Goal: Information Seeking & Learning: Learn about a topic

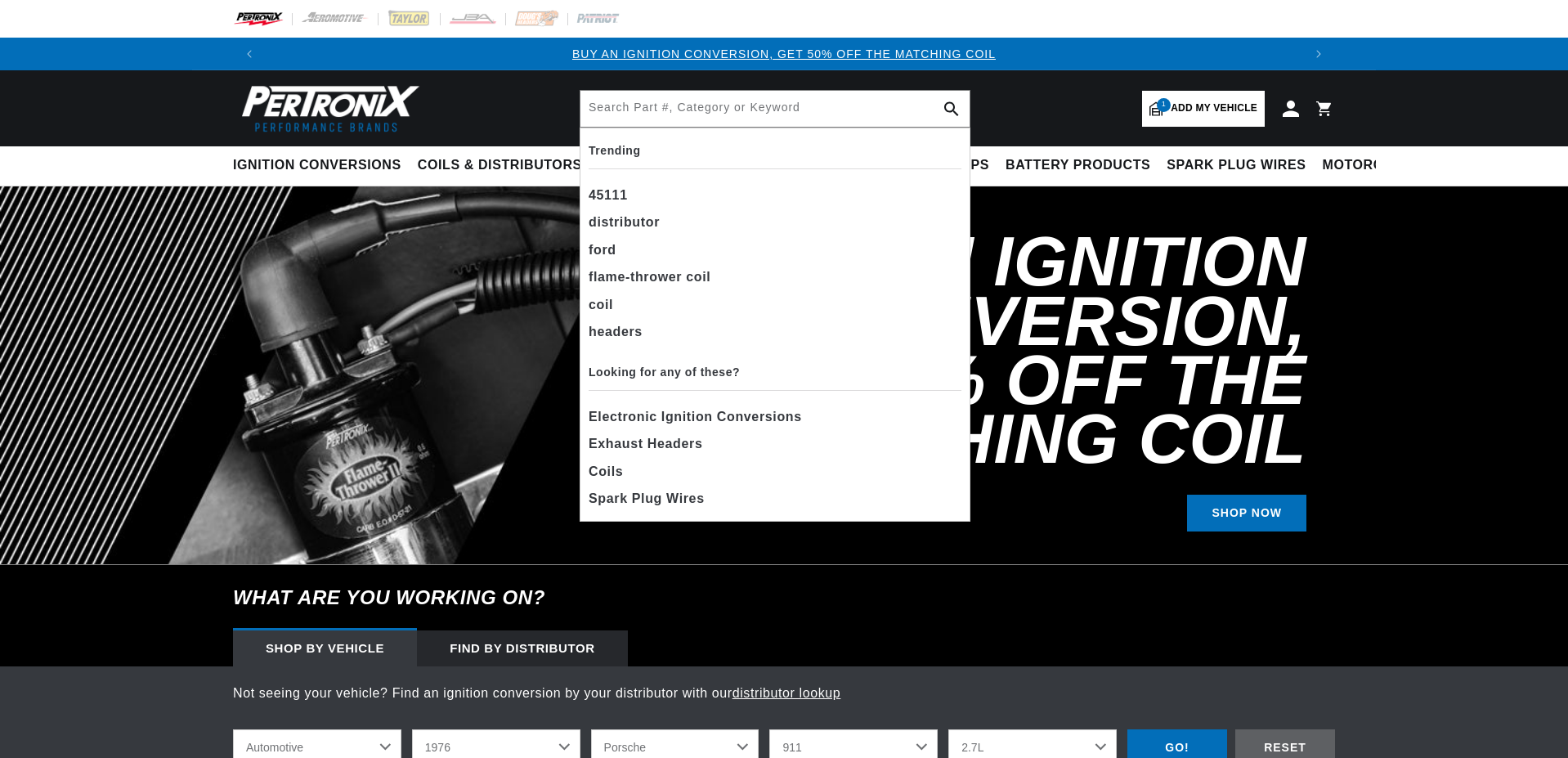
select select "1976"
select select "Porsche"
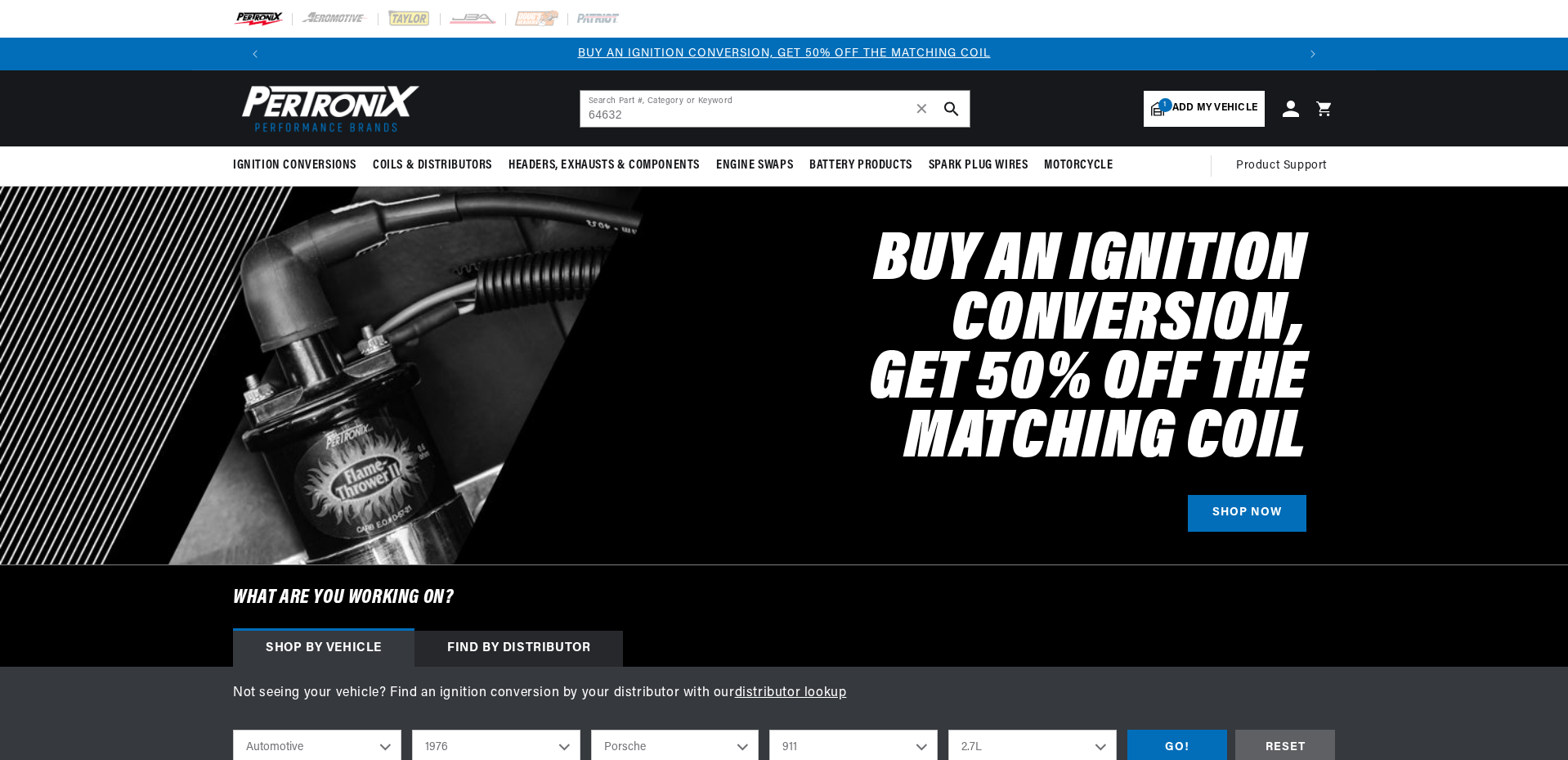
type input "64632"
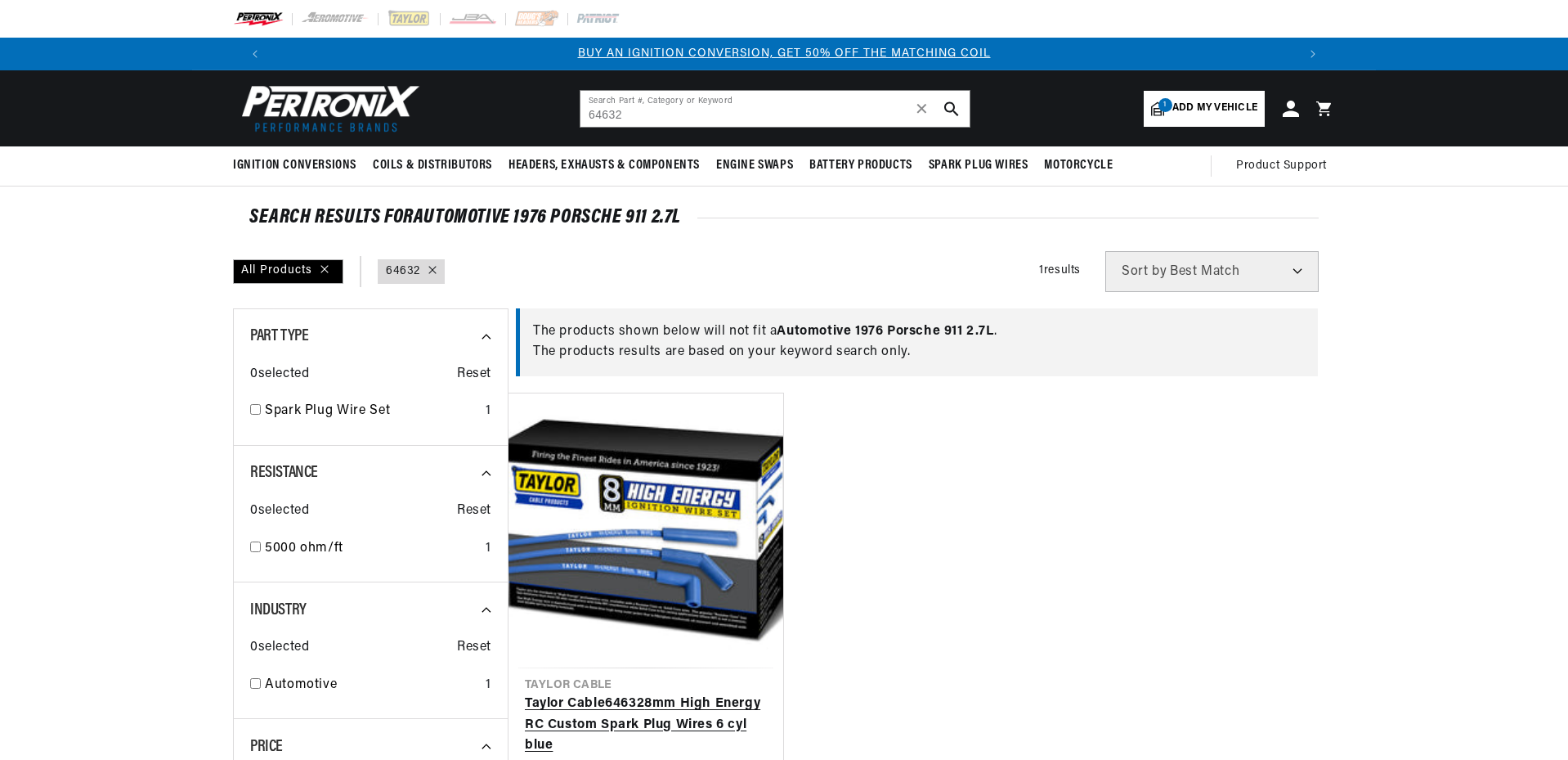
click at [677, 694] on link "Taylor Cable 64632 8mm High Energy RC Custom Spark Plug Wires 6 cyl blue" at bounding box center [646, 725] width 242 height 63
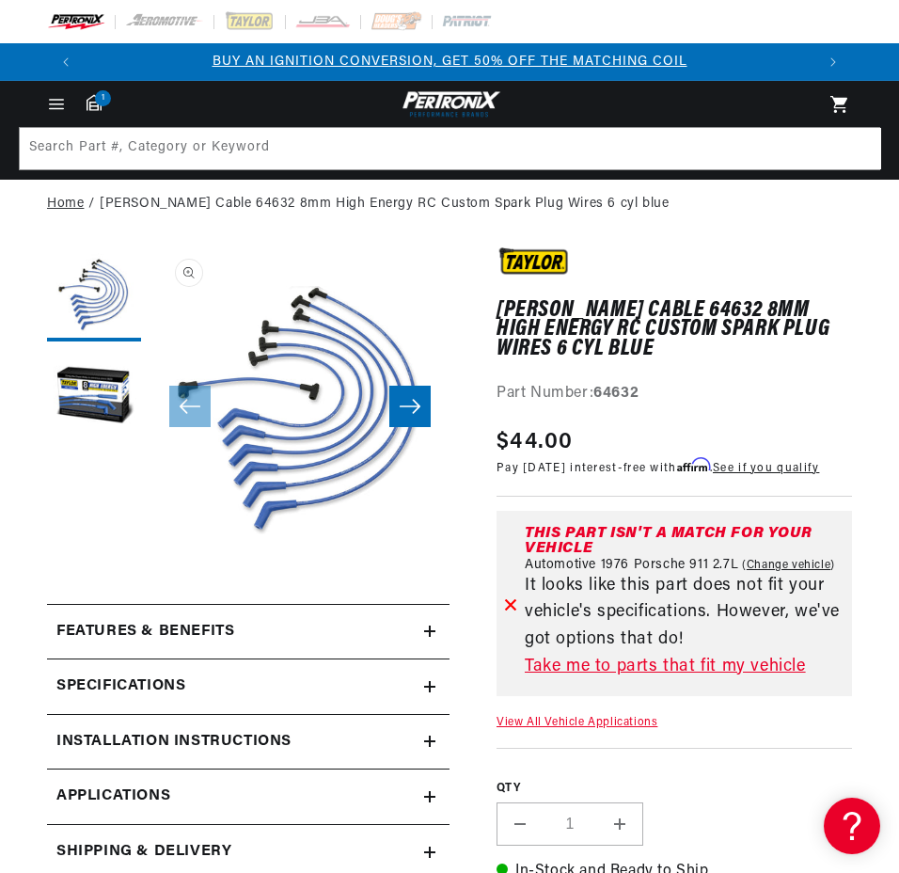
scroll to position [0, 730]
drag, startPoint x: 286, startPoint y: 479, endPoint x: 291, endPoint y: 575, distance: 96.1
click at [290, 576] on div "Taylor Cable 64632 8mm High Energy RC Custom Spark Plug Wires 6 cyl blue Taylor…" at bounding box center [248, 840] width 403 height 1186
click at [150, 557] on button "Open media 1 in modal" at bounding box center [150, 557] width 0 height 0
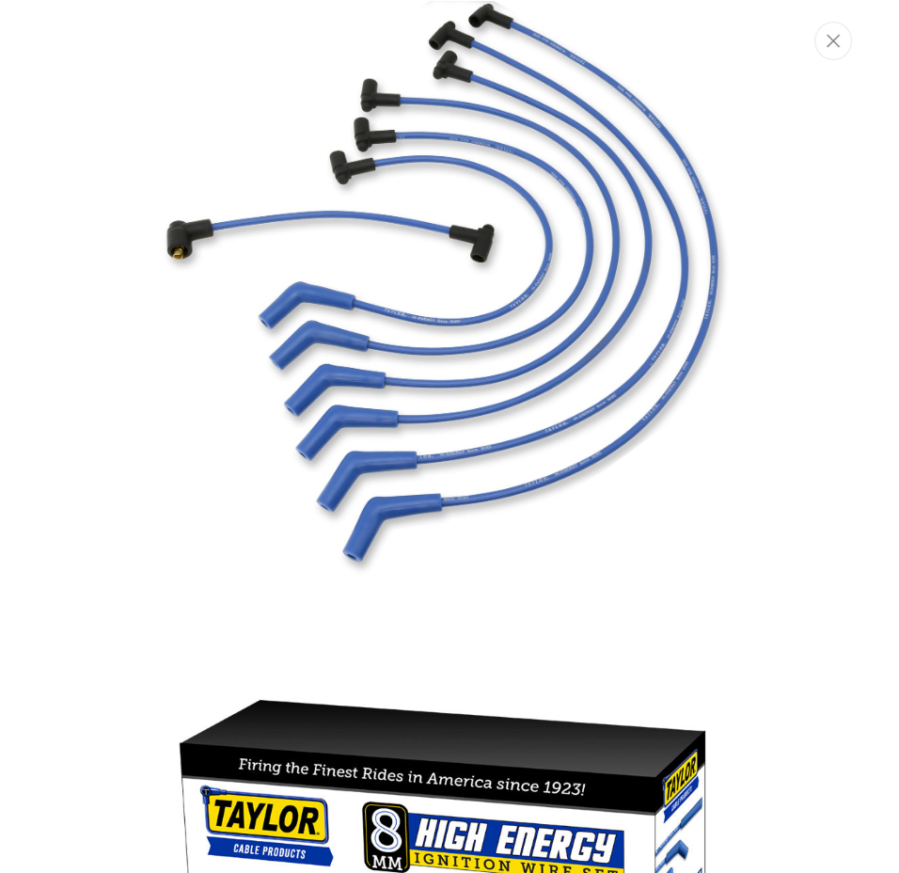
scroll to position [0, 0]
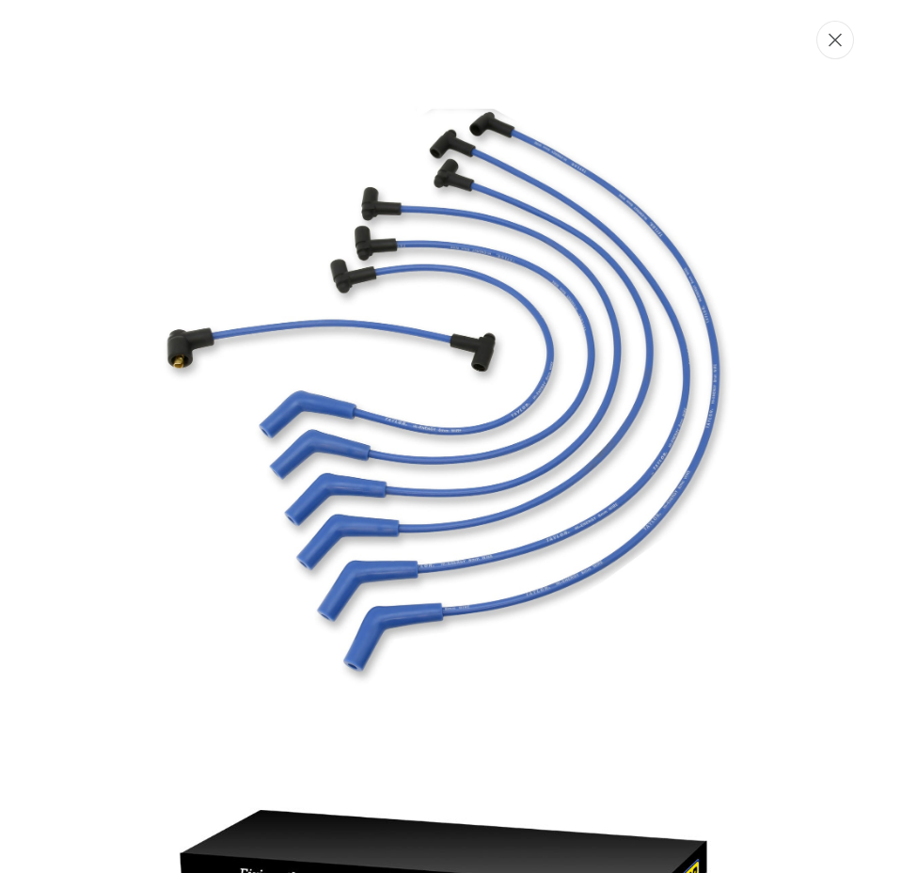
click at [837, 38] on icon "Close" at bounding box center [835, 40] width 13 height 13
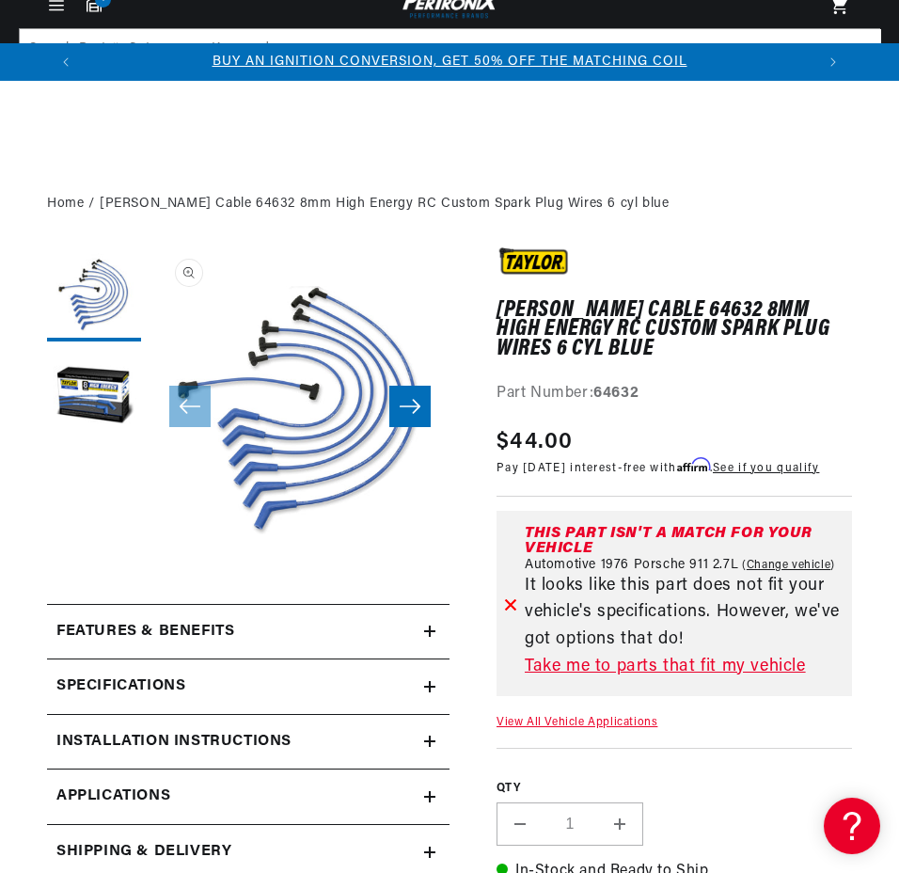
scroll to position [235, 0]
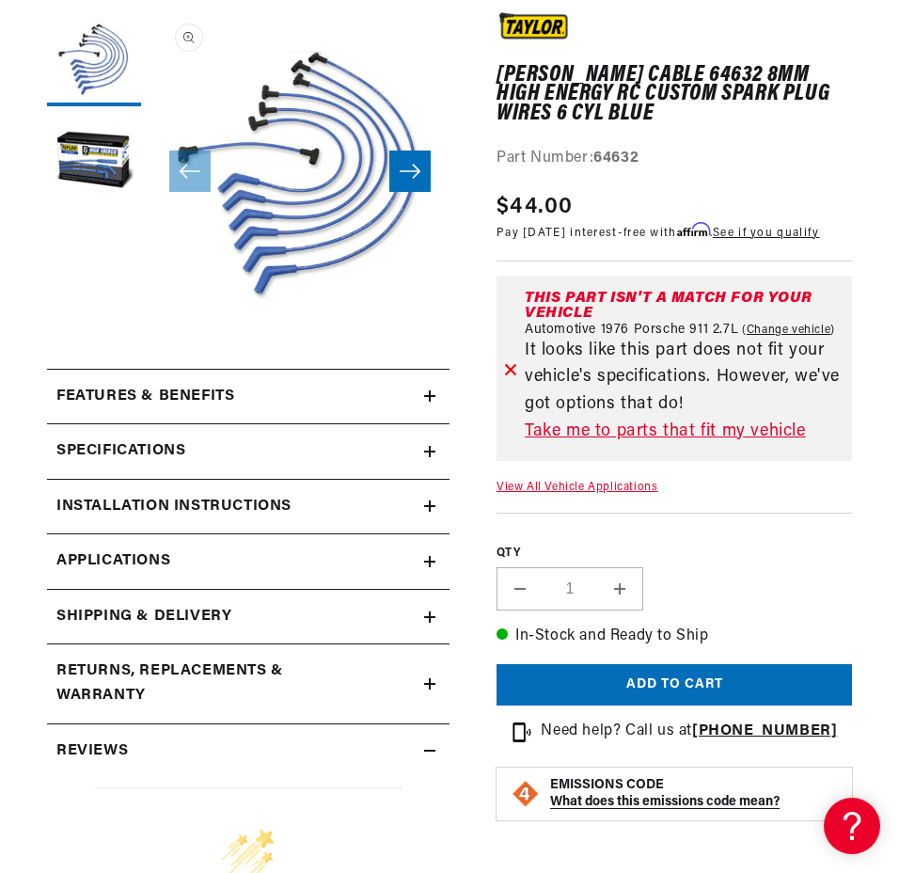
click at [423, 557] on link "Applications" at bounding box center [248, 561] width 403 height 55
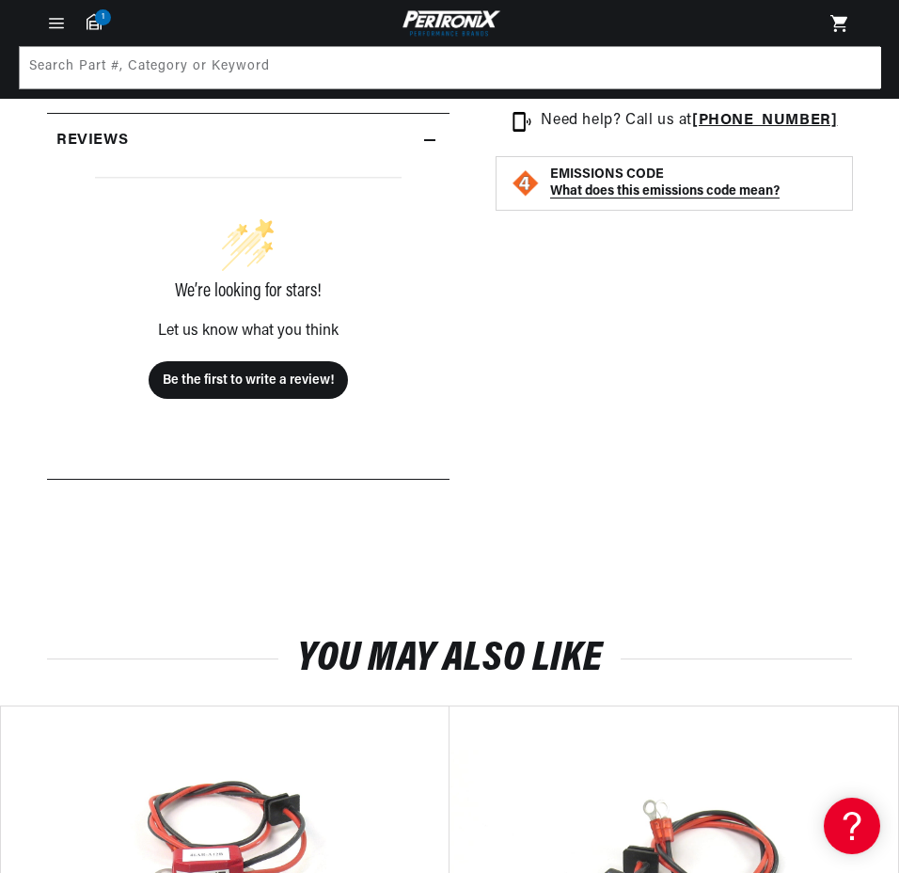
scroll to position [375, 0]
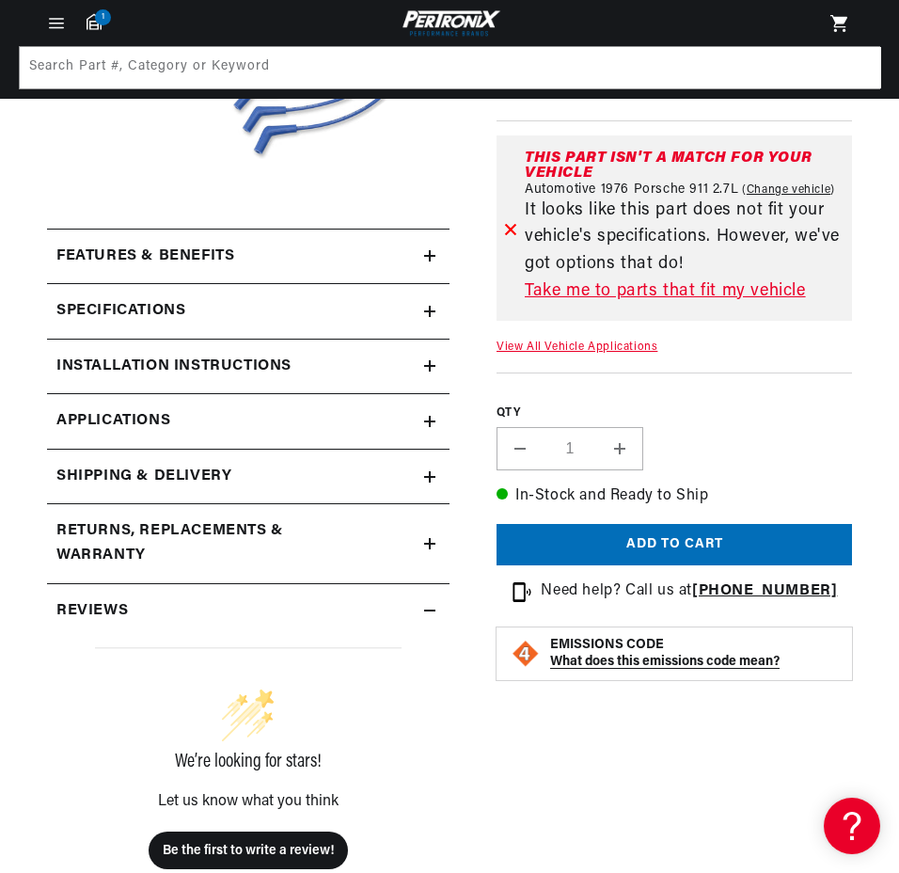
click at [434, 607] on icon at bounding box center [429, 610] width 11 height 11
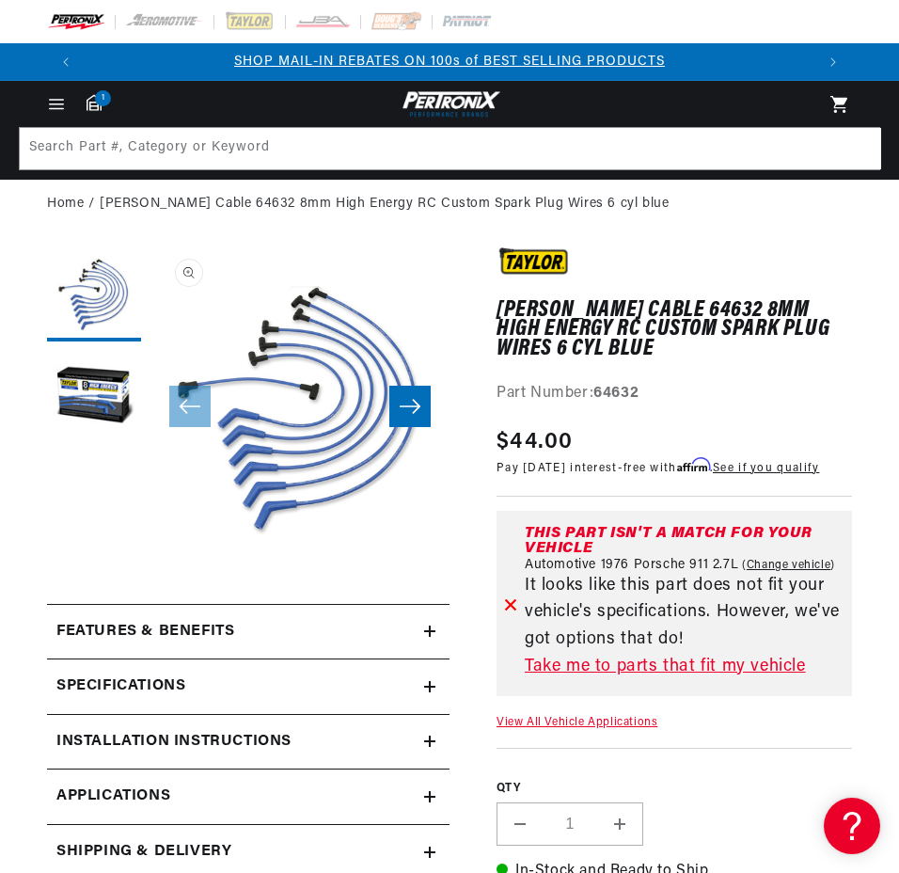
scroll to position [78, 0]
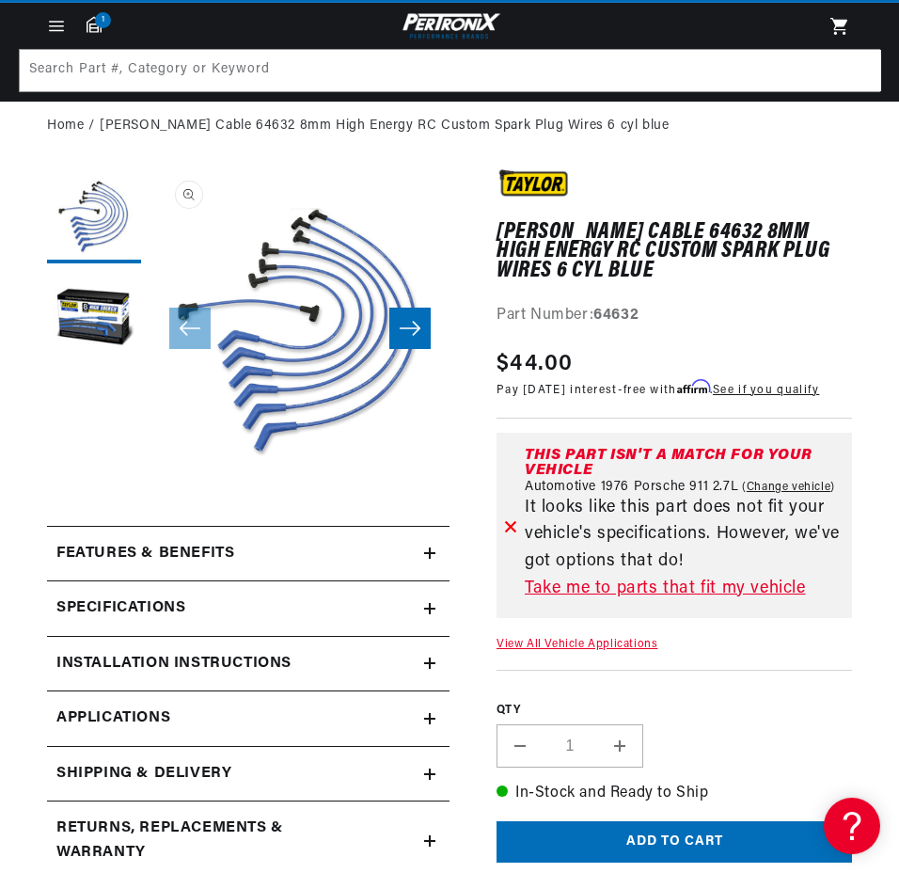
click at [429, 553] on icon at bounding box center [429, 553] width 11 height 0
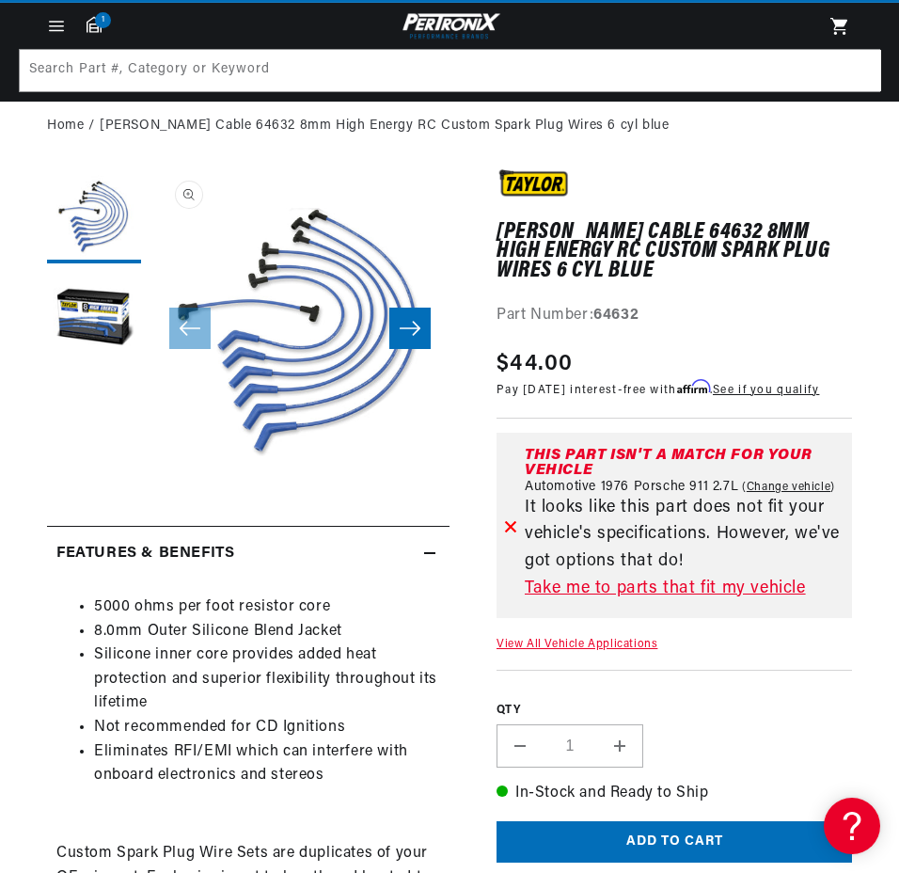
scroll to position [0, 0]
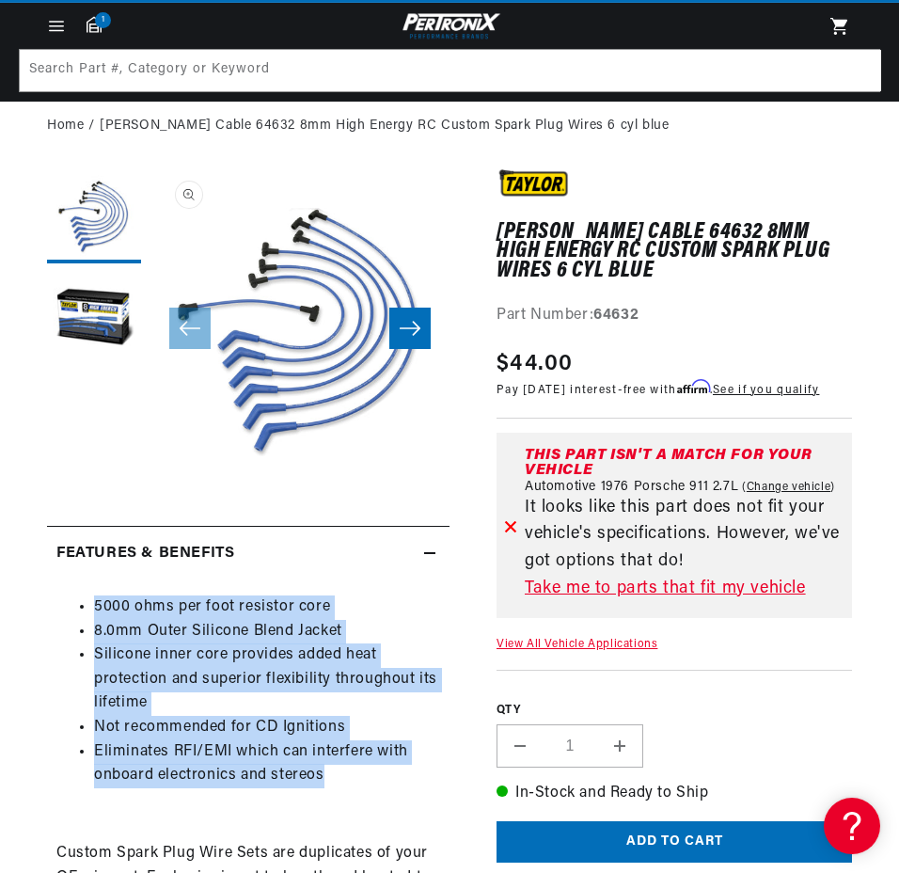
drag, startPoint x: 338, startPoint y: 775, endPoint x: 94, endPoint y: 606, distance: 296.7
click at [94, 606] on ul "5000 ohms per foot resistor core 8.0mm Outer Silicone Blend Jacket Silicone inn…" at bounding box center [248, 691] width 384 height 193
copy ul "5000 ohms per foot resistor core 8.0mm Outer Silicone Blend Jacket Silicone inn…"
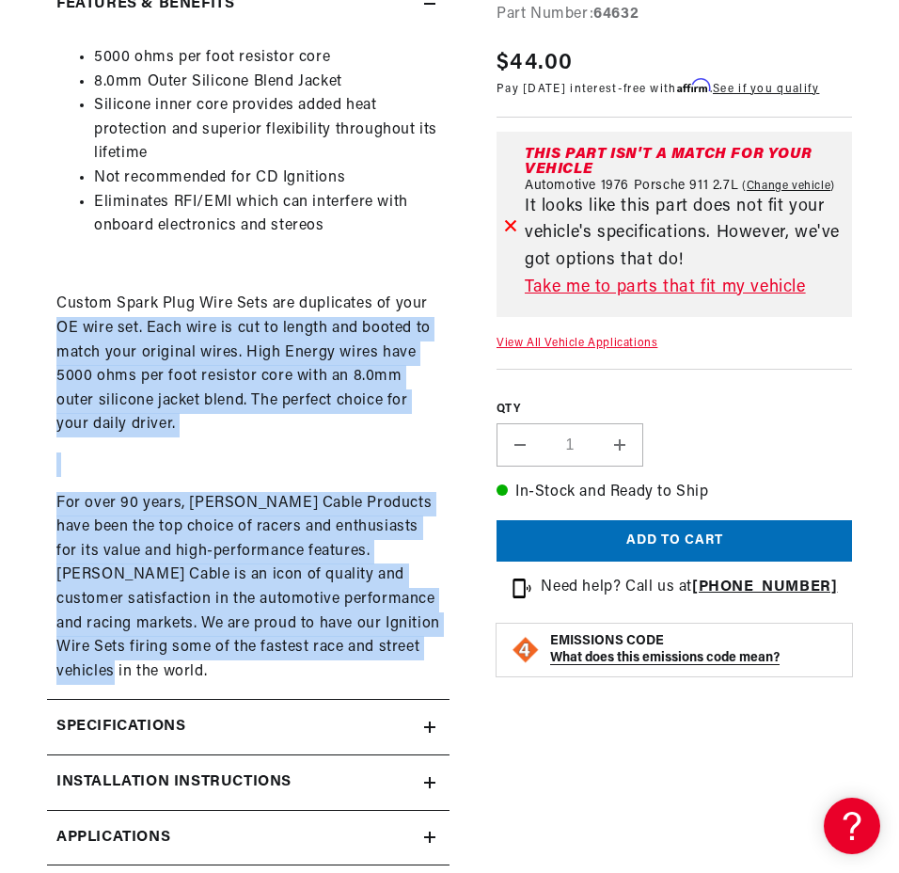
scroll to position [0, 1460]
drag, startPoint x: 404, startPoint y: 645, endPoint x: 25, endPoint y: 313, distance: 503.2
click at [25, 313] on section "Taylor Cable 64632 8mm High Energy RC Custom Spark Plug Wires 6 cyl blue Taylor…" at bounding box center [449, 333] width 899 height 1465
copy div "Custom Spark Plug Wire Sets are duplicates of your OE wire set. Each wire is cu…"
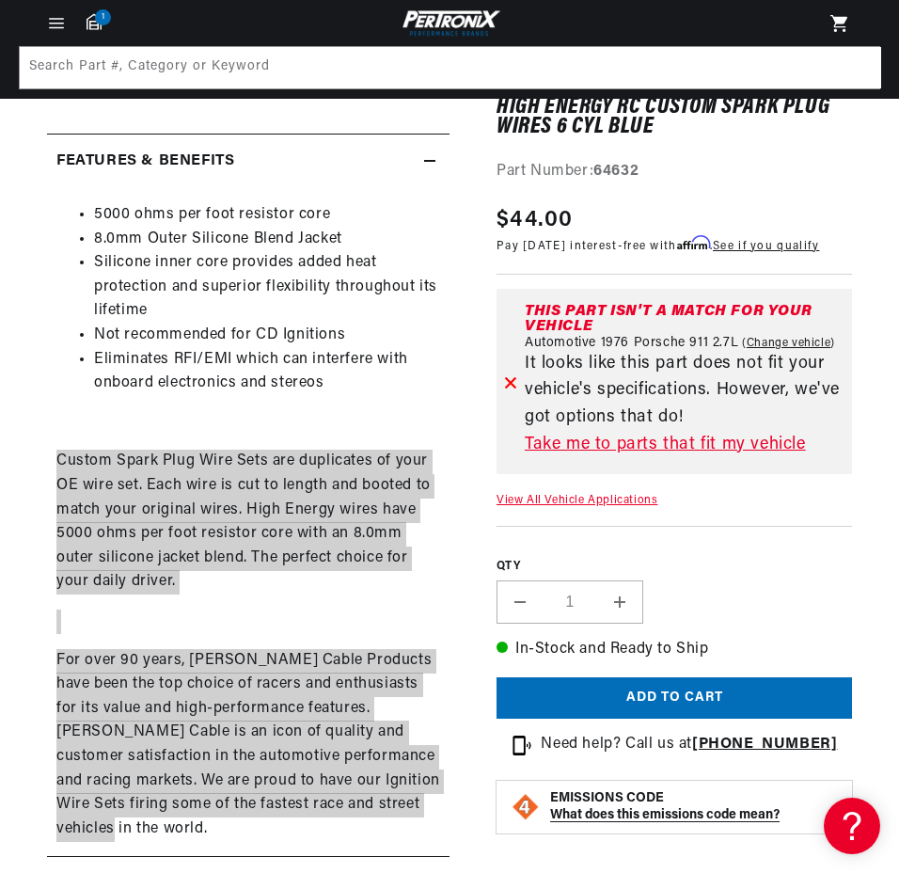
scroll to position [0, 0]
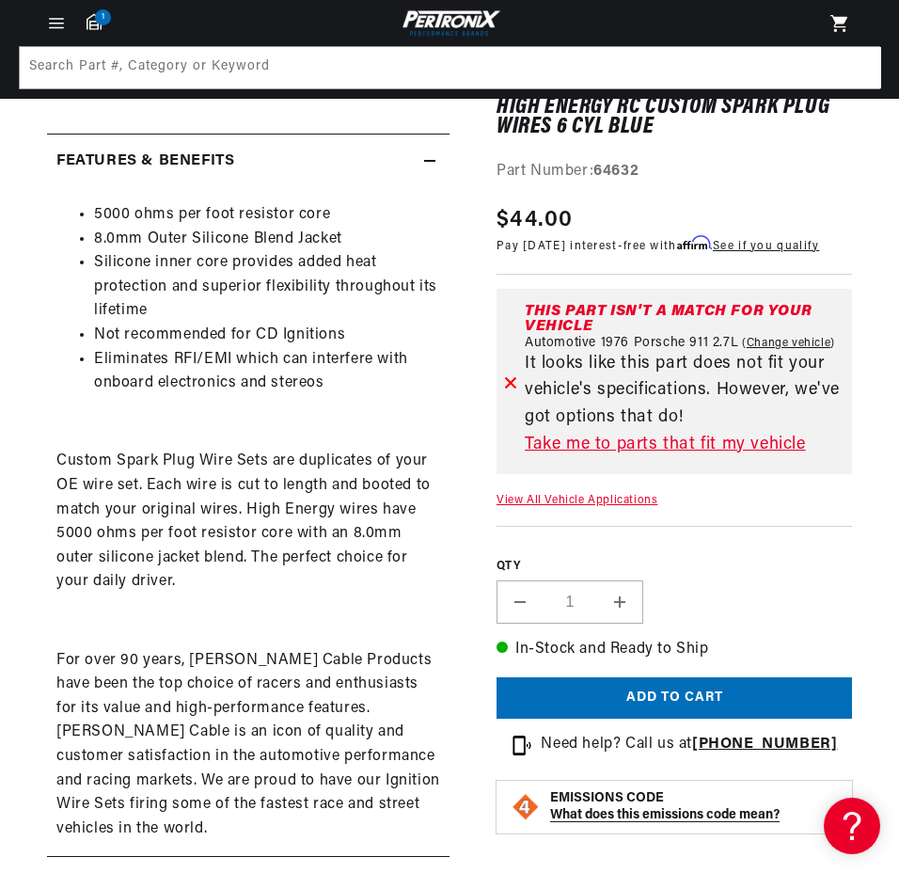
click at [426, 159] on icon at bounding box center [429, 160] width 11 height 11
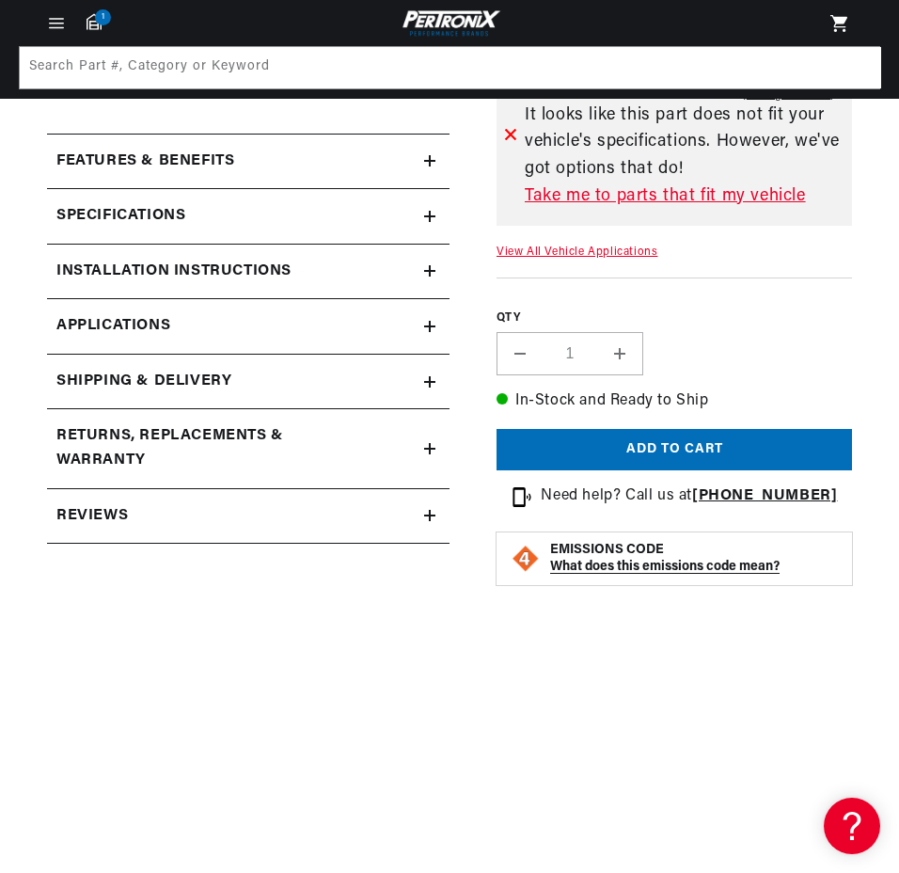
click at [432, 219] on icon at bounding box center [429, 216] width 11 height 11
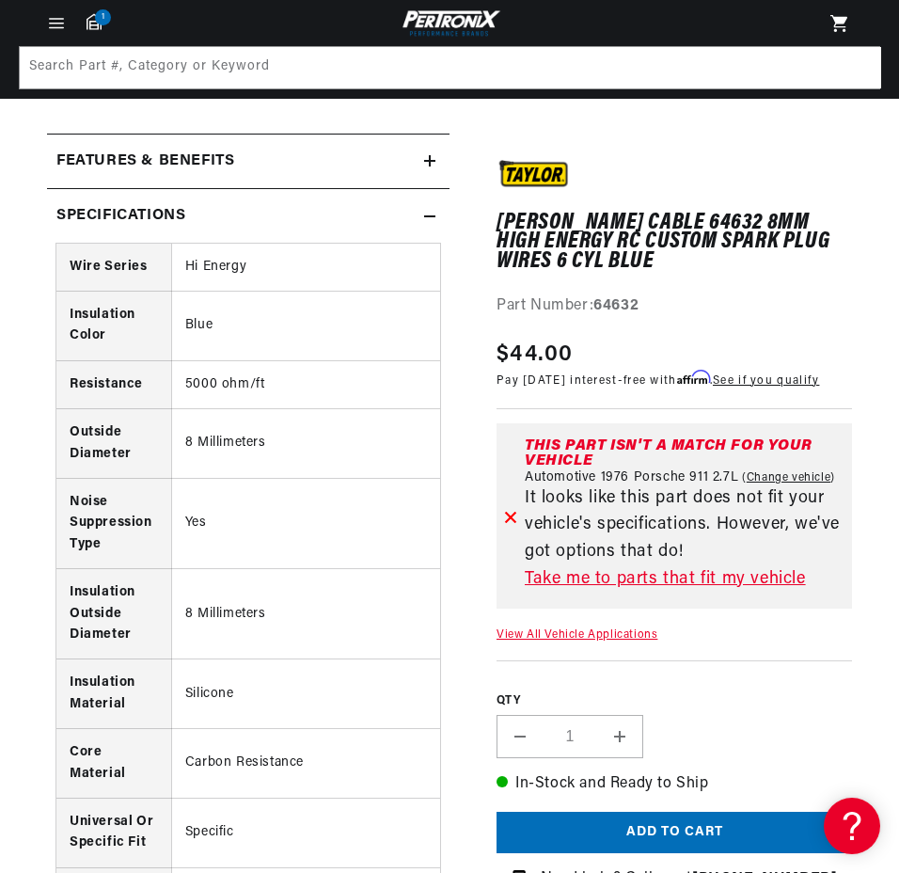
scroll to position [0, 730]
click at [431, 218] on icon at bounding box center [429, 216] width 11 height 11
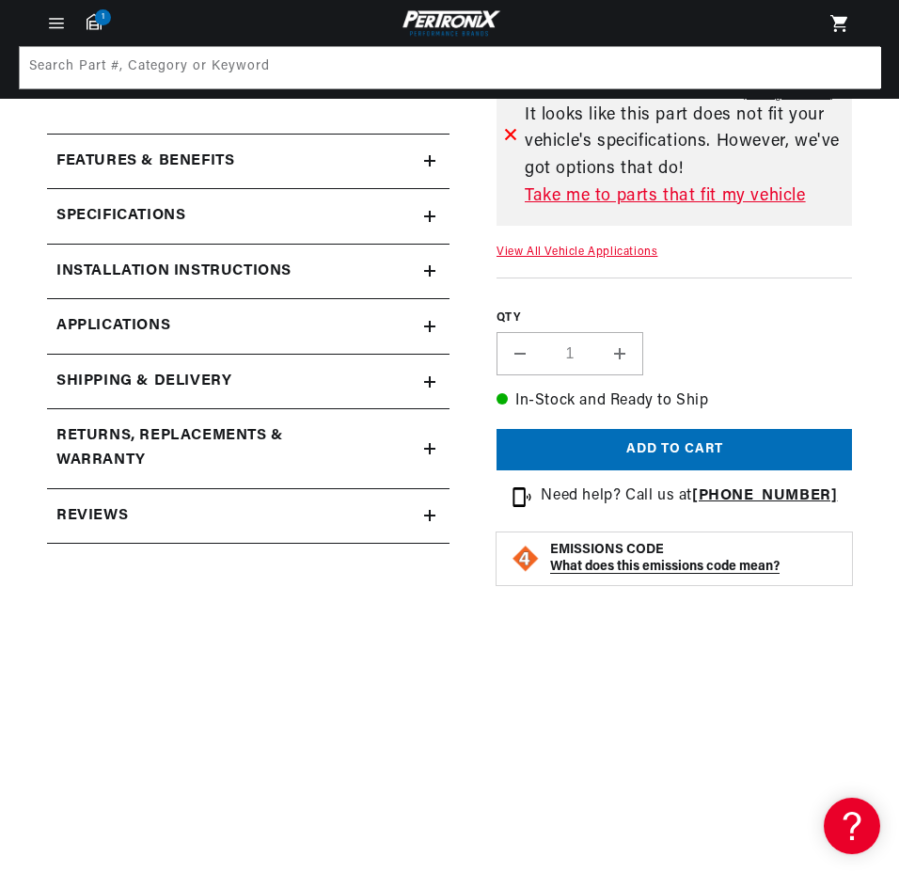
click at [425, 268] on icon at bounding box center [429, 270] width 11 height 11
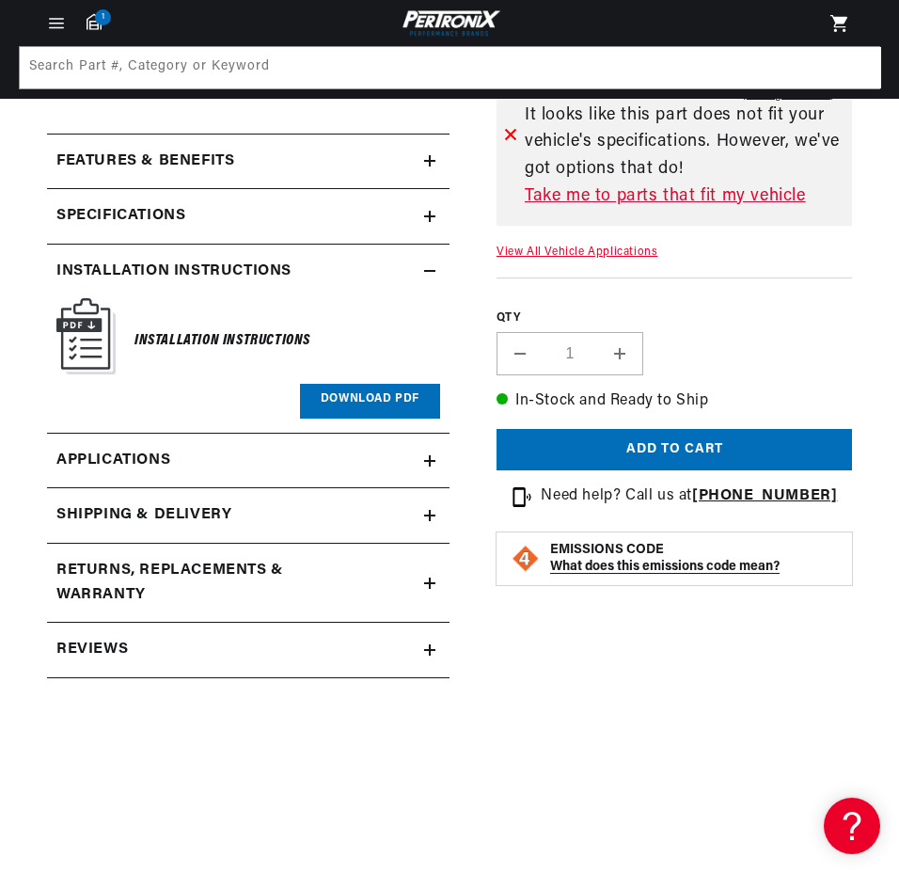
click at [425, 268] on icon at bounding box center [429, 270] width 11 height 11
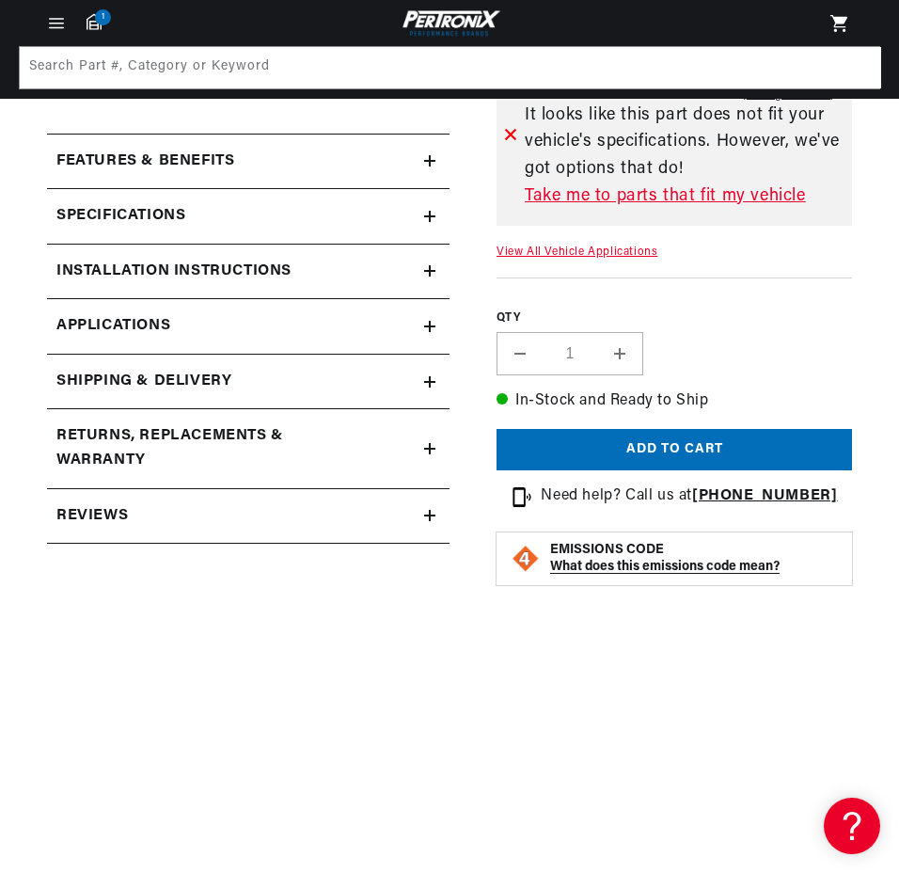
click at [430, 326] on icon at bounding box center [429, 326] width 11 height 0
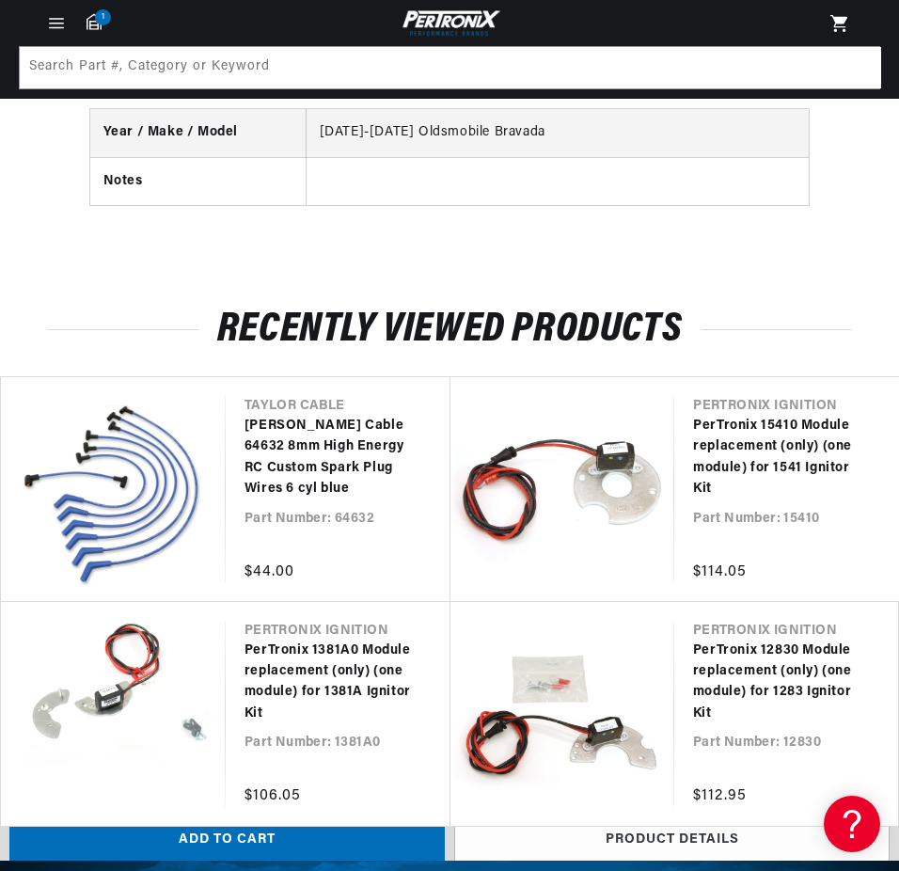
scroll to position [22059, 0]
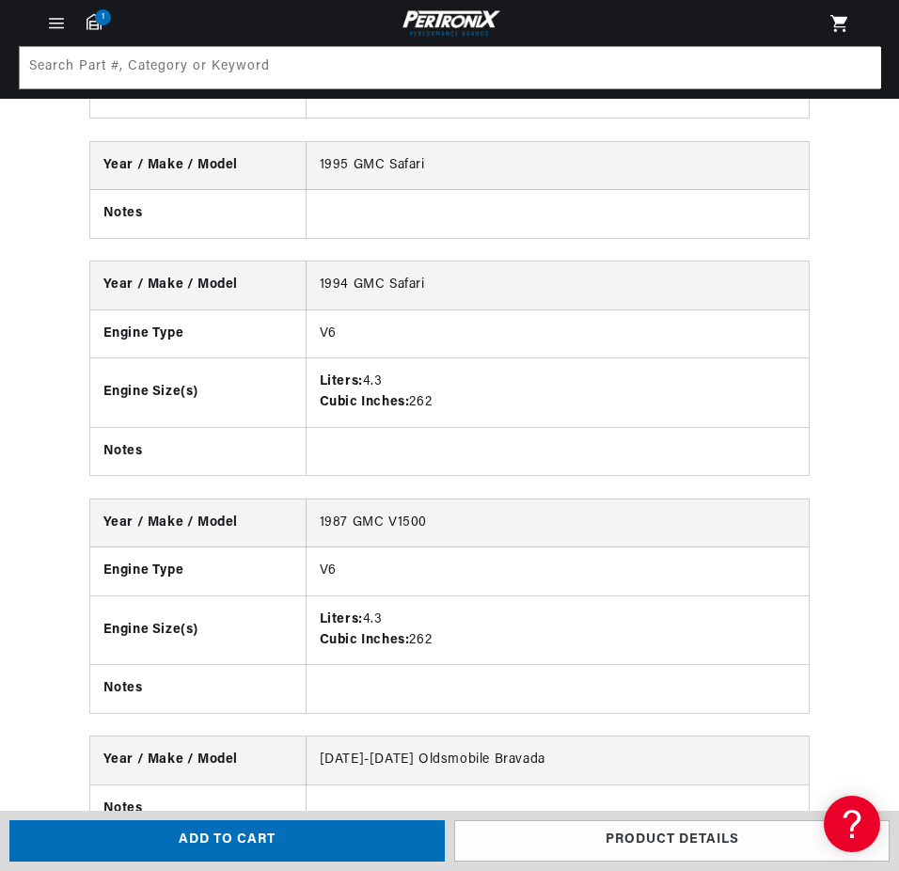
drag, startPoint x: 653, startPoint y: 562, endPoint x: 572, endPoint y: 269, distance: 303.5
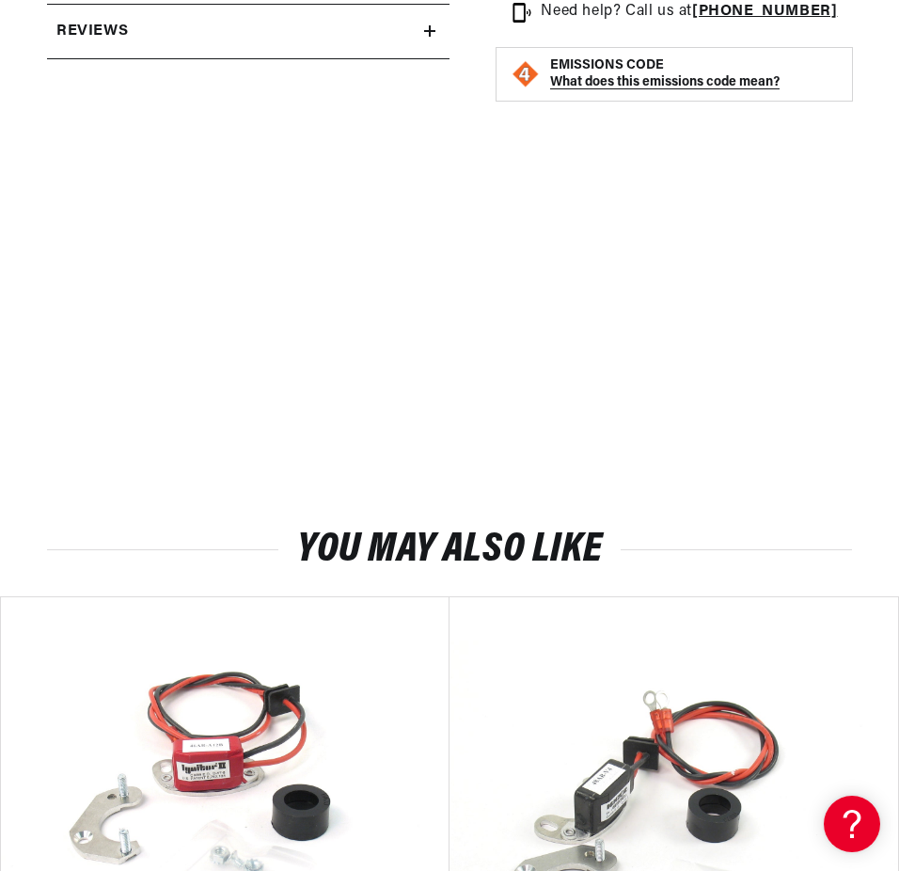
scroll to position [0, 0]
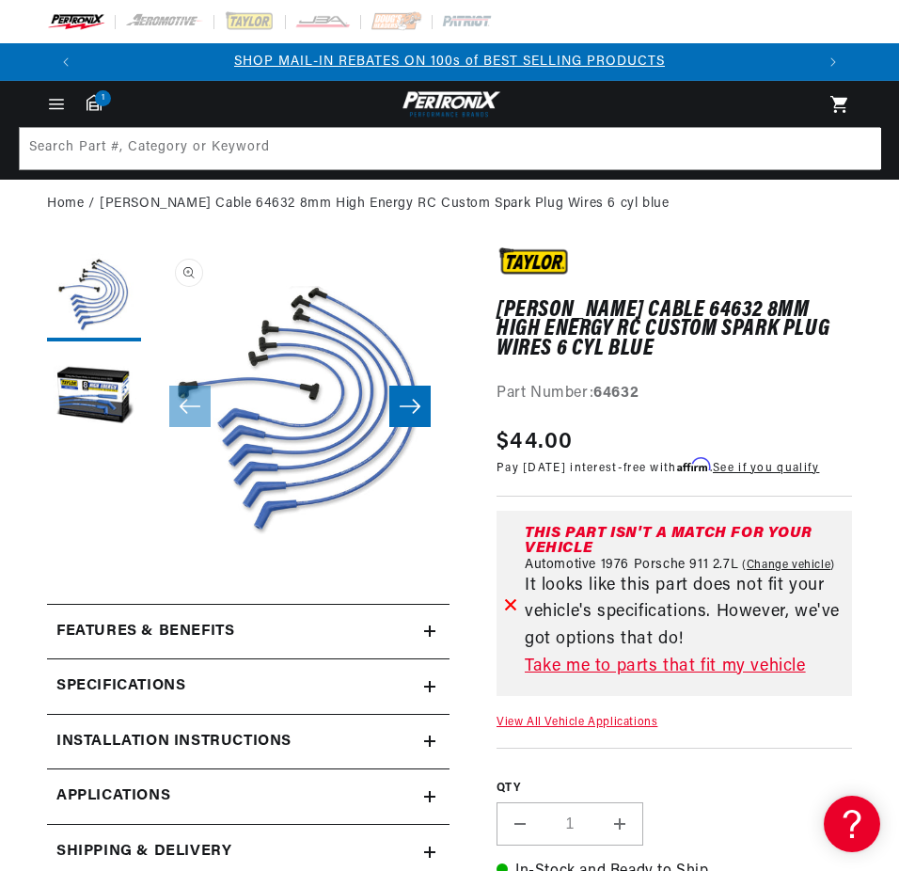
drag, startPoint x: 556, startPoint y: 478, endPoint x: 488, endPoint y: 168, distance: 316.8
click at [507, 611] on div at bounding box center [510, 603] width 13 height 155
click at [509, 610] on icon at bounding box center [510, 603] width 13 height 13
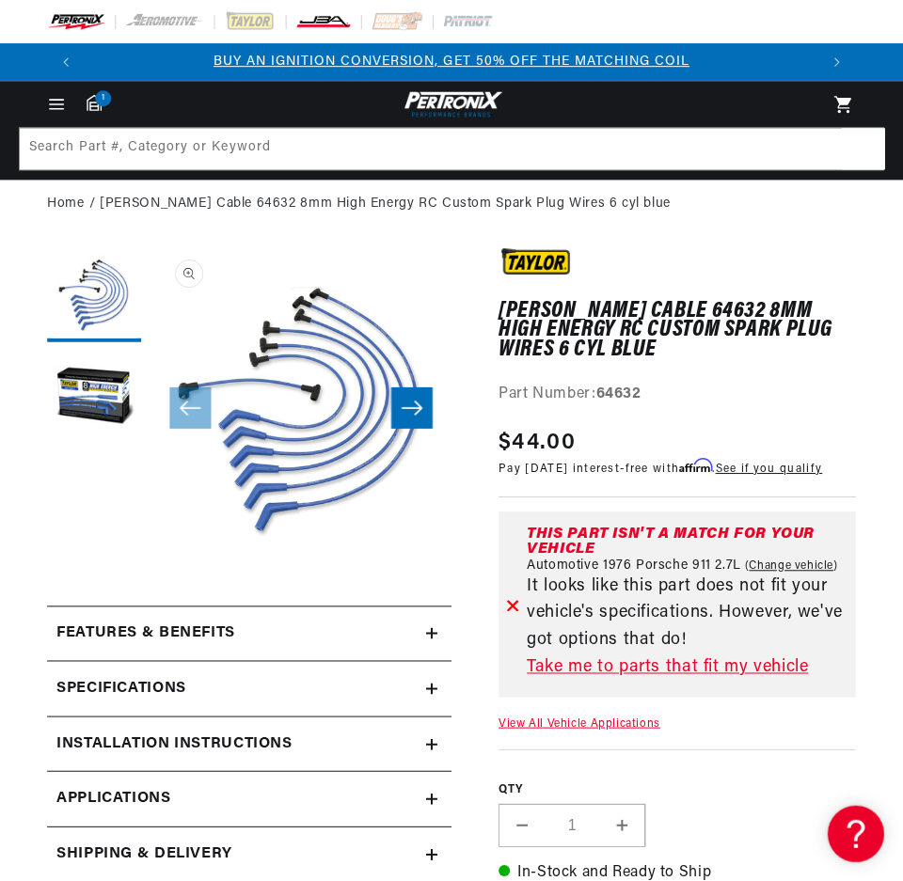
scroll to position [0, 1464]
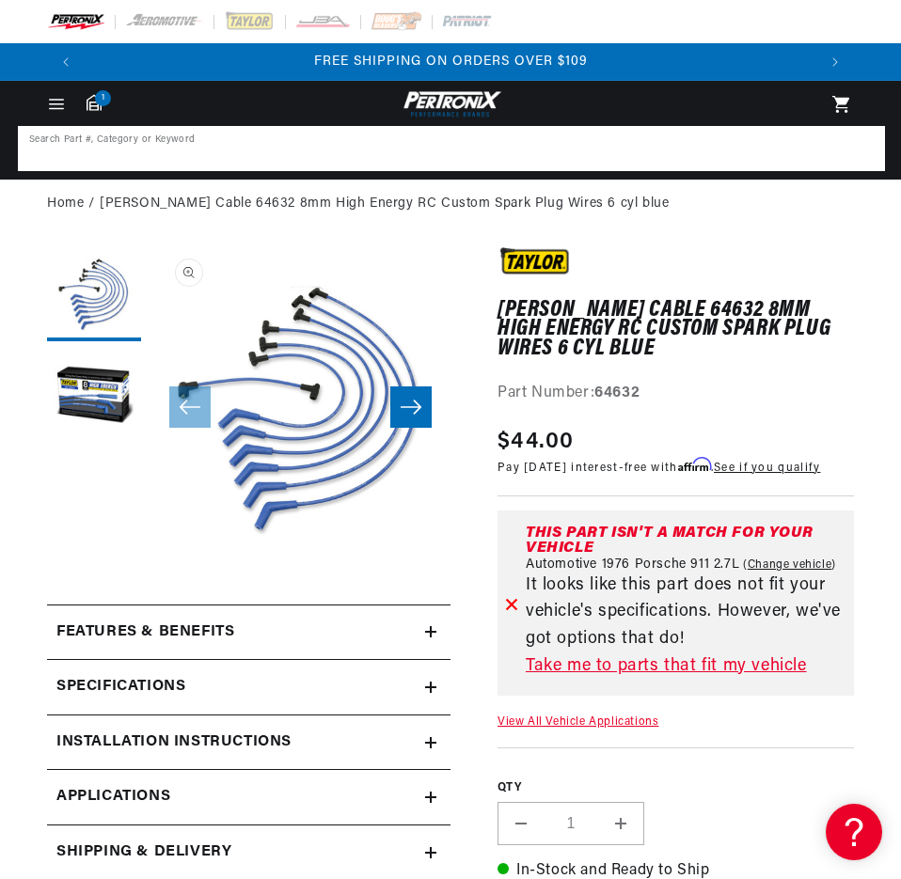
click at [330, 142] on input at bounding box center [451, 148] width 863 height 41
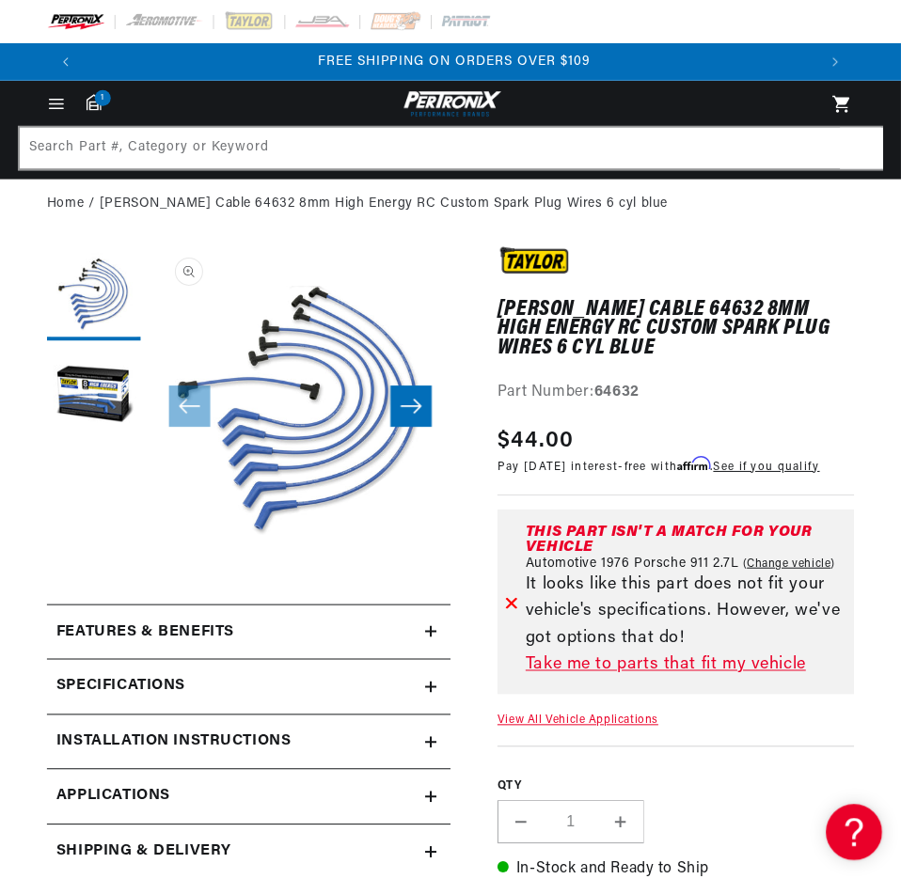
scroll to position [0, 1467]
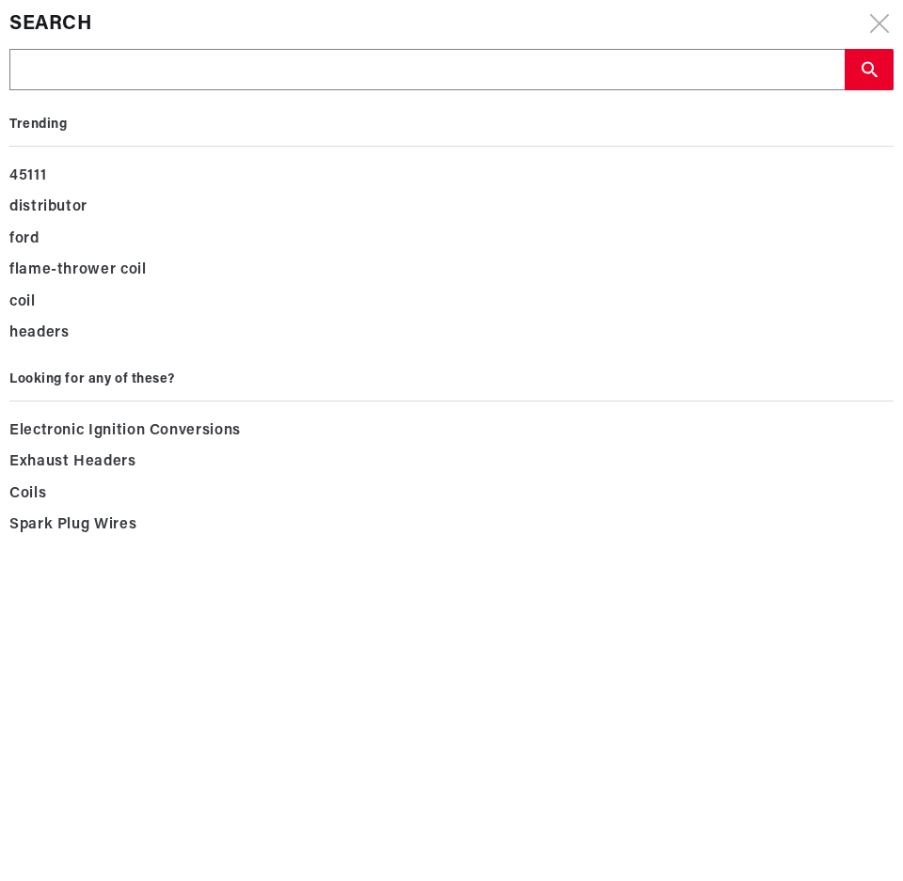
type input "76646"
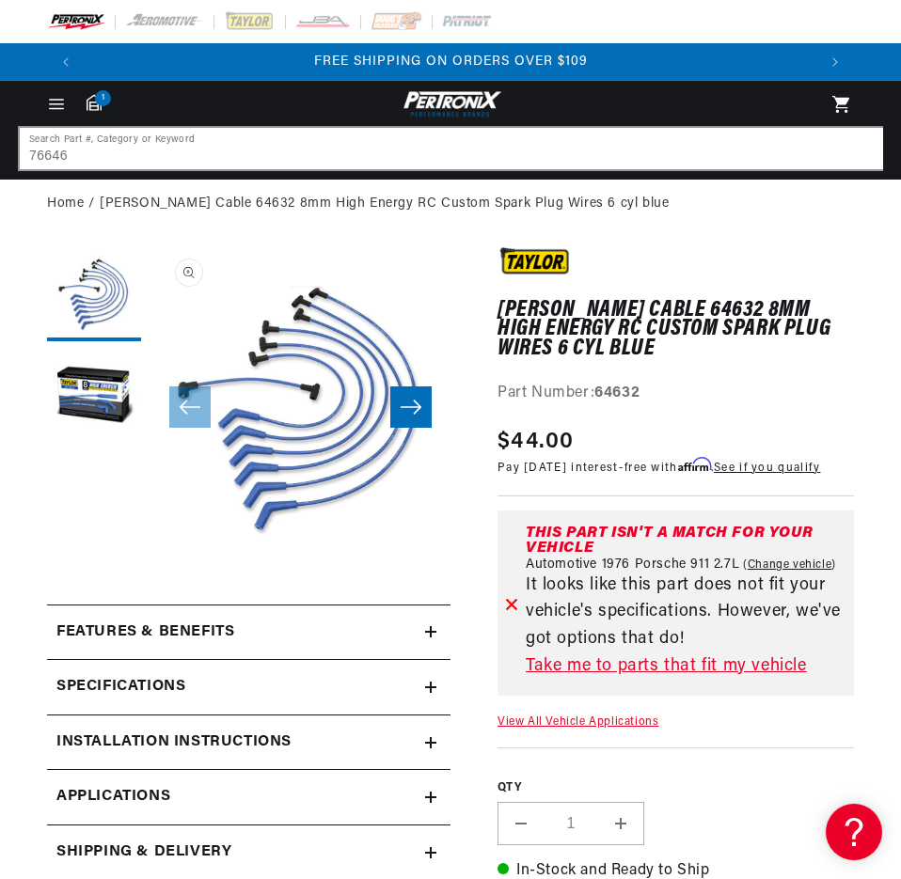
scroll to position [0, 1464]
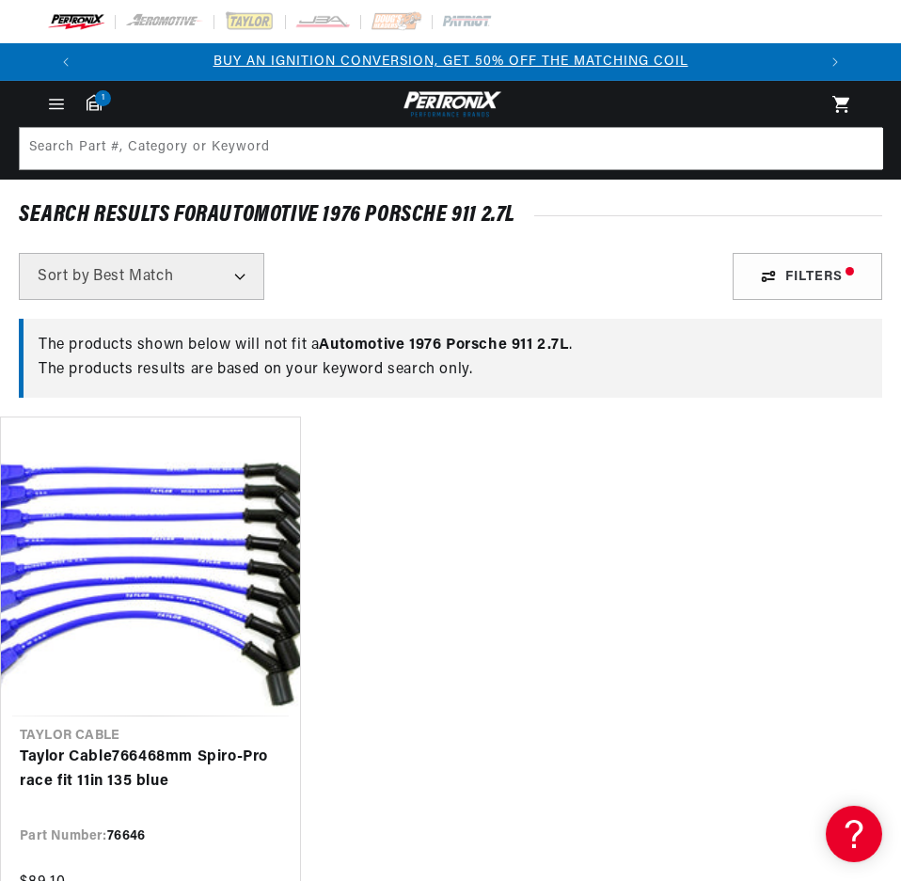
scroll to position [157, 0]
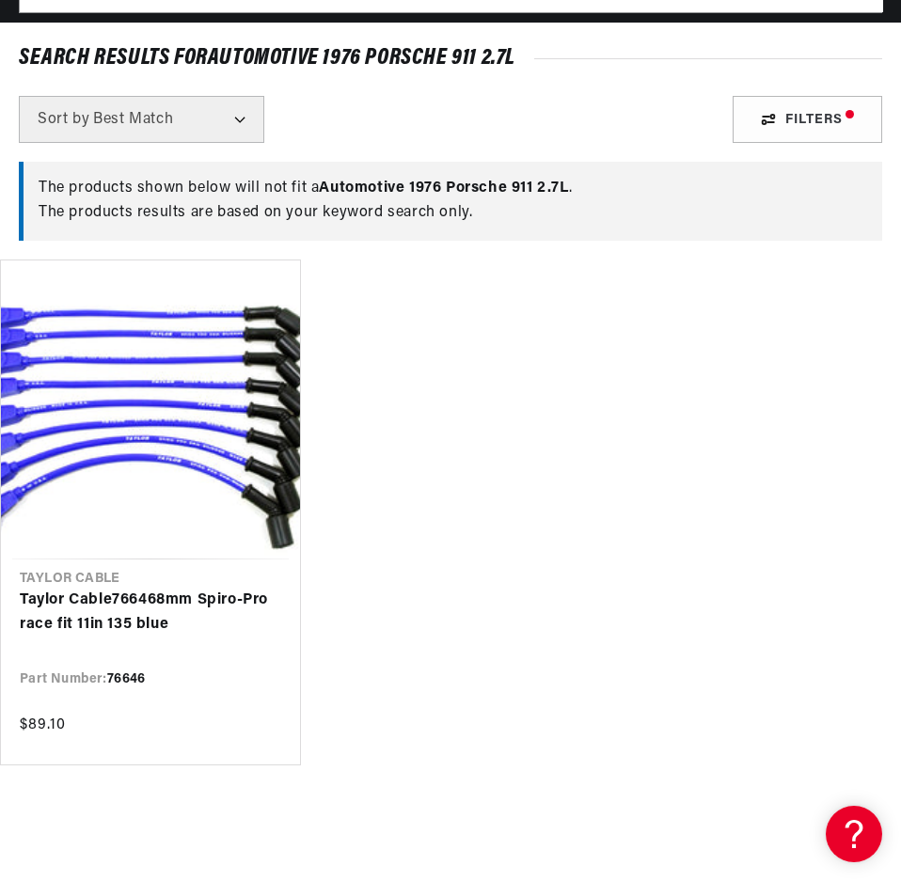
click at [262, 589] on link "Taylor Cable 76646 8mm Spiro-Pro race fit 11in 135 blue" at bounding box center [150, 613] width 261 height 48
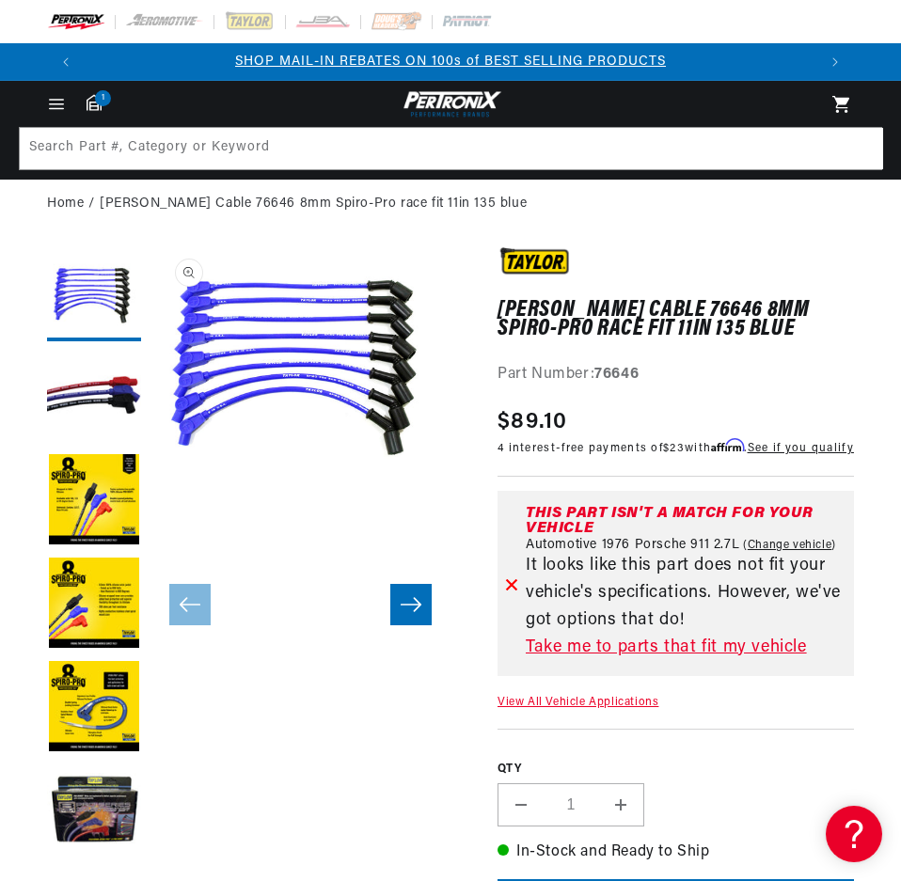
scroll to position [0, 1464]
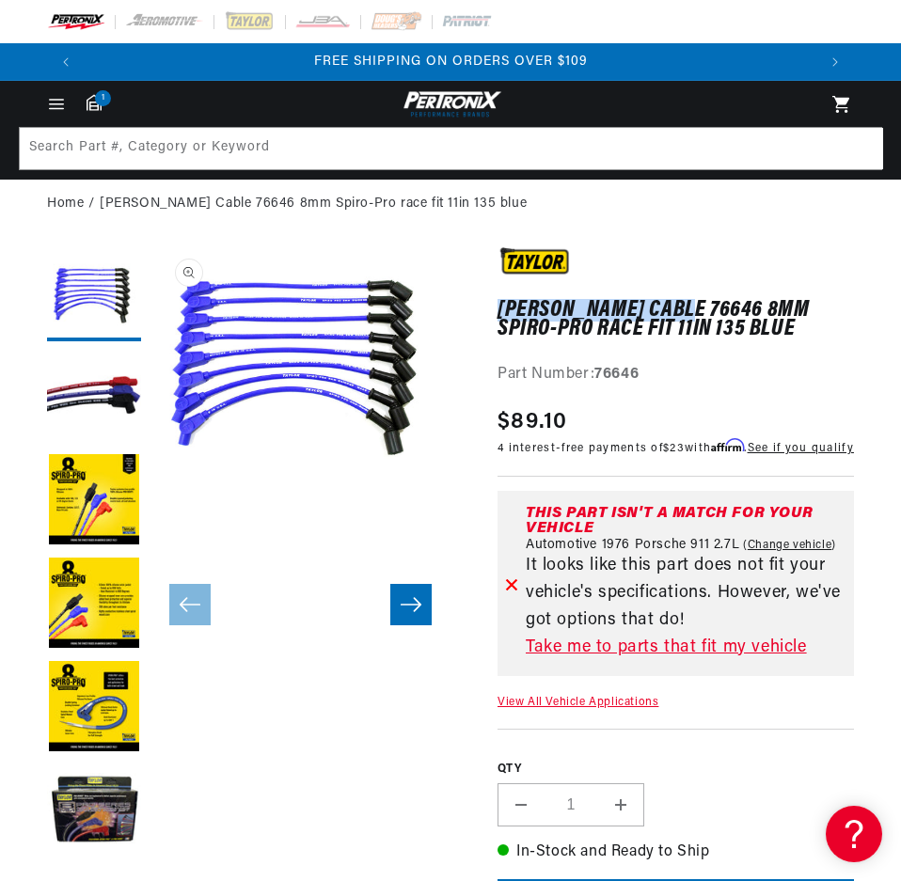
drag, startPoint x: 674, startPoint y: 309, endPoint x: 495, endPoint y: 307, distance: 179.7
copy h1 "[PERSON_NAME] Cable 76646"
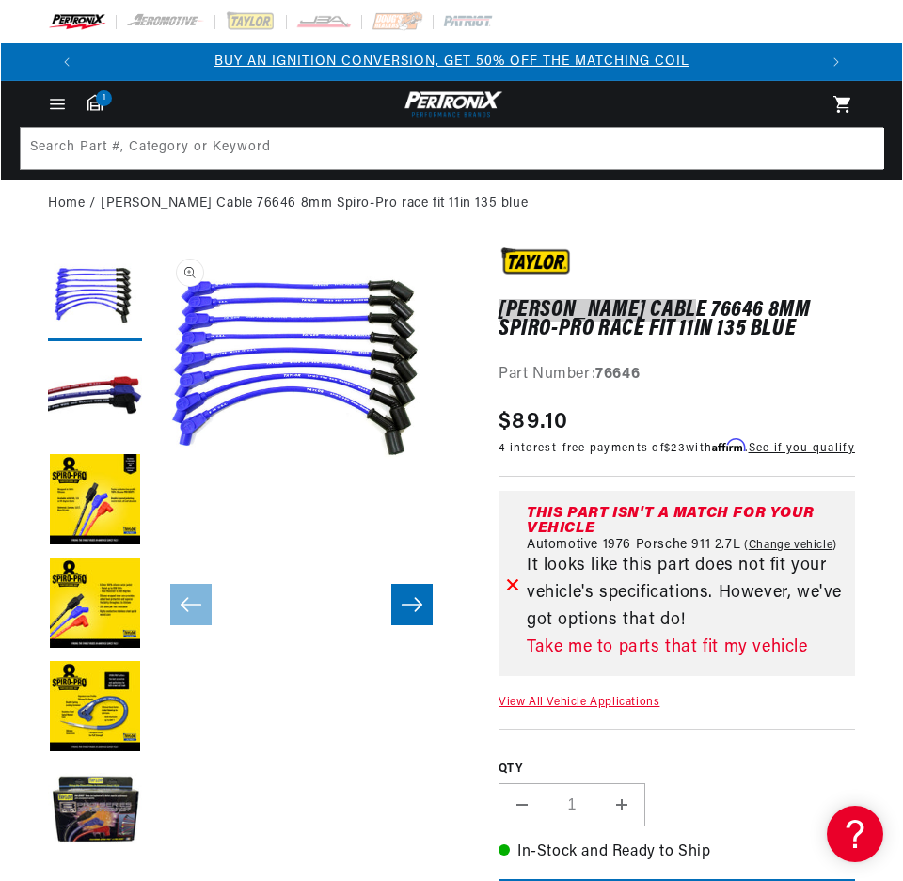
scroll to position [0, 732]
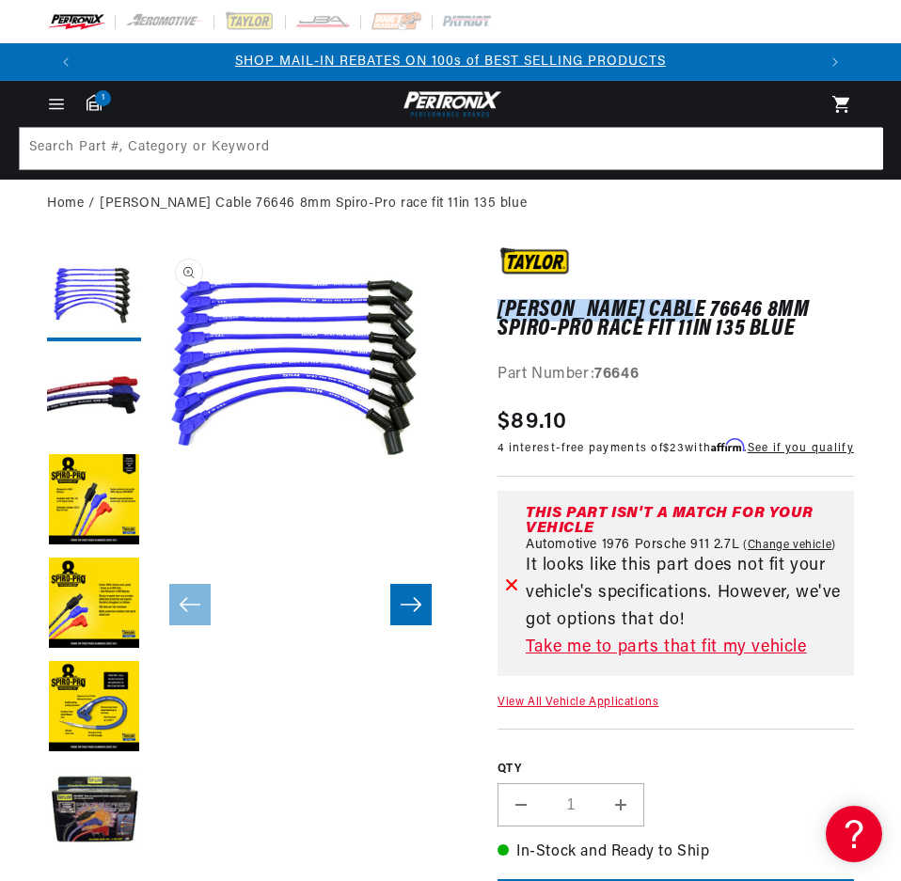
click at [150, 463] on button "Open media 1 in modal" at bounding box center [150, 463] width 0 height 0
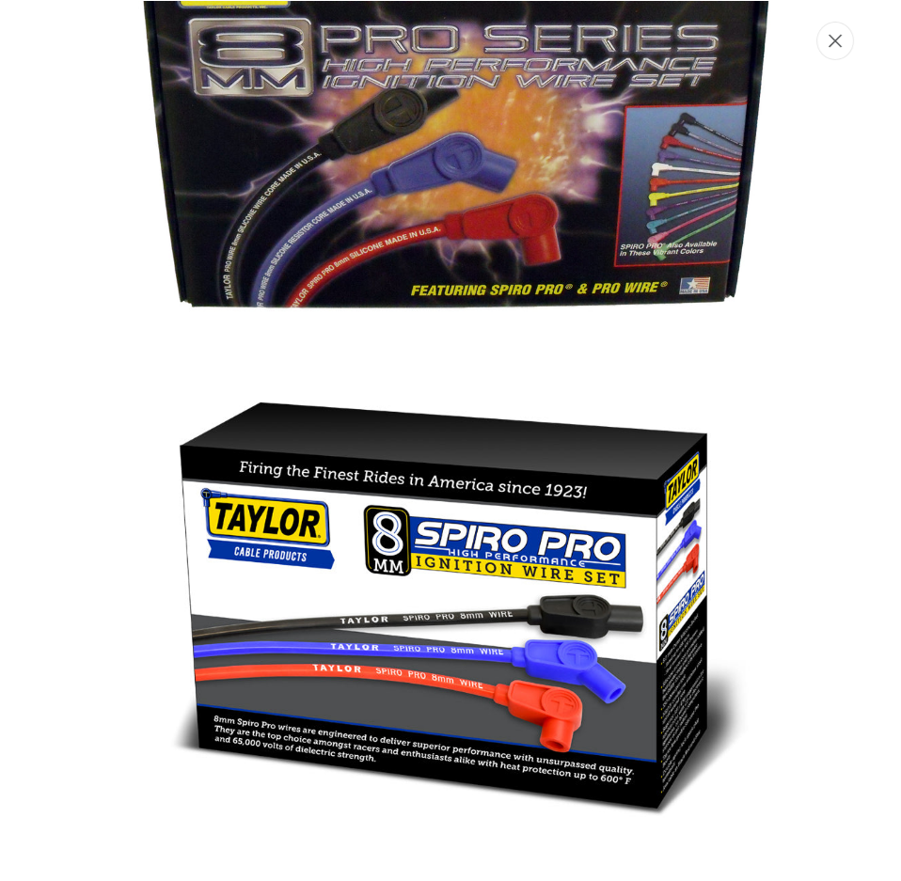
scroll to position [0, 0]
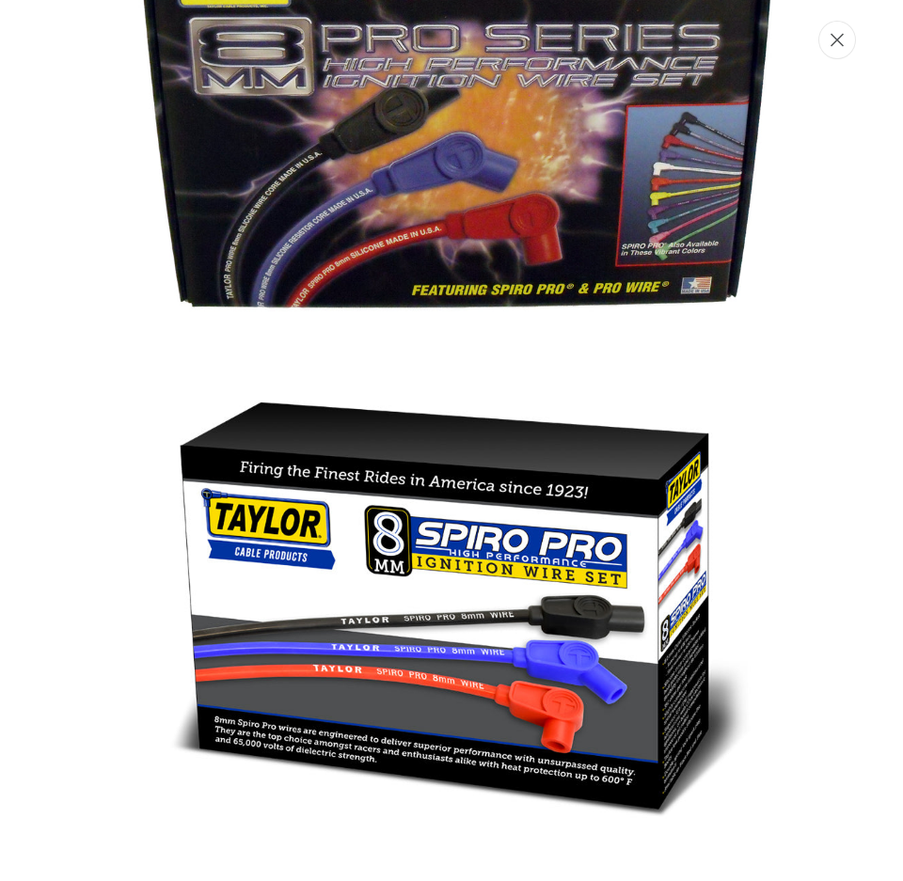
click at [845, 49] on button "Close" at bounding box center [837, 40] width 38 height 39
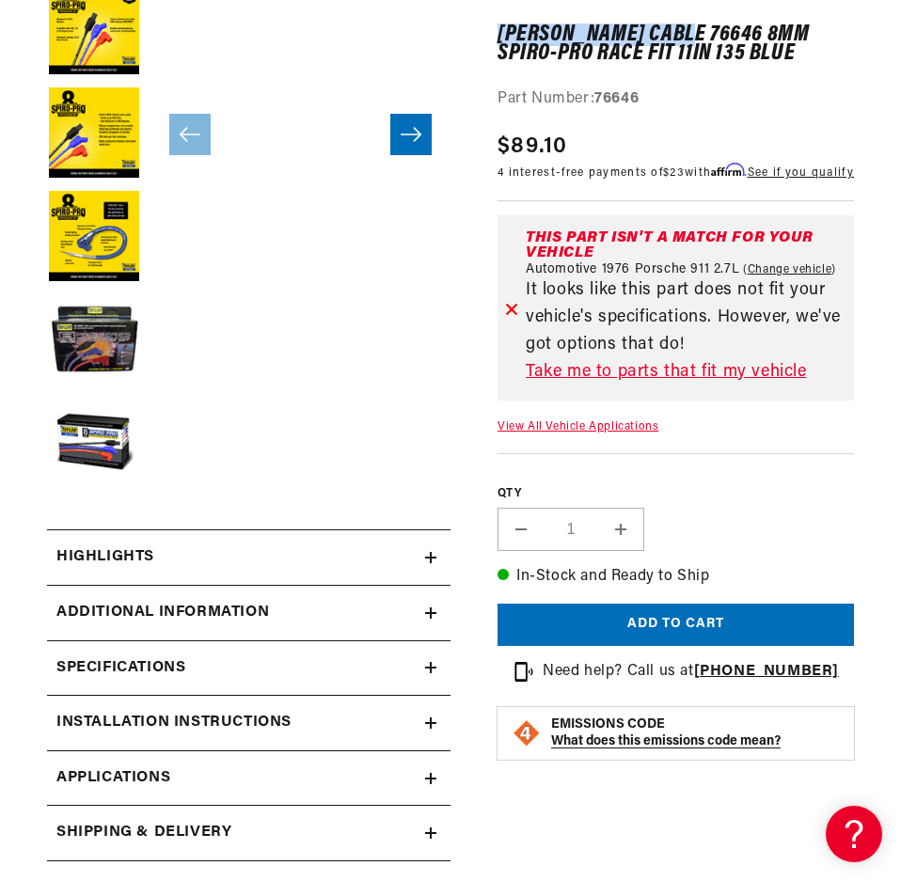
scroll to position [784, 0]
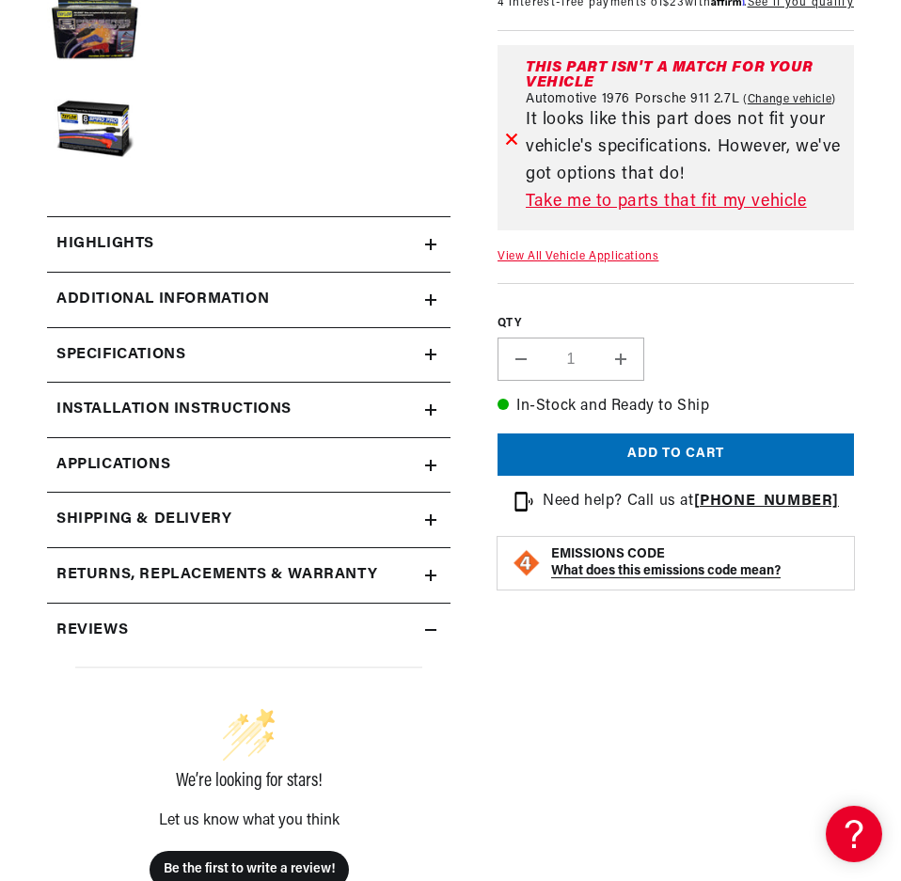
click at [430, 252] on summary "Highlights" at bounding box center [249, 244] width 404 height 55
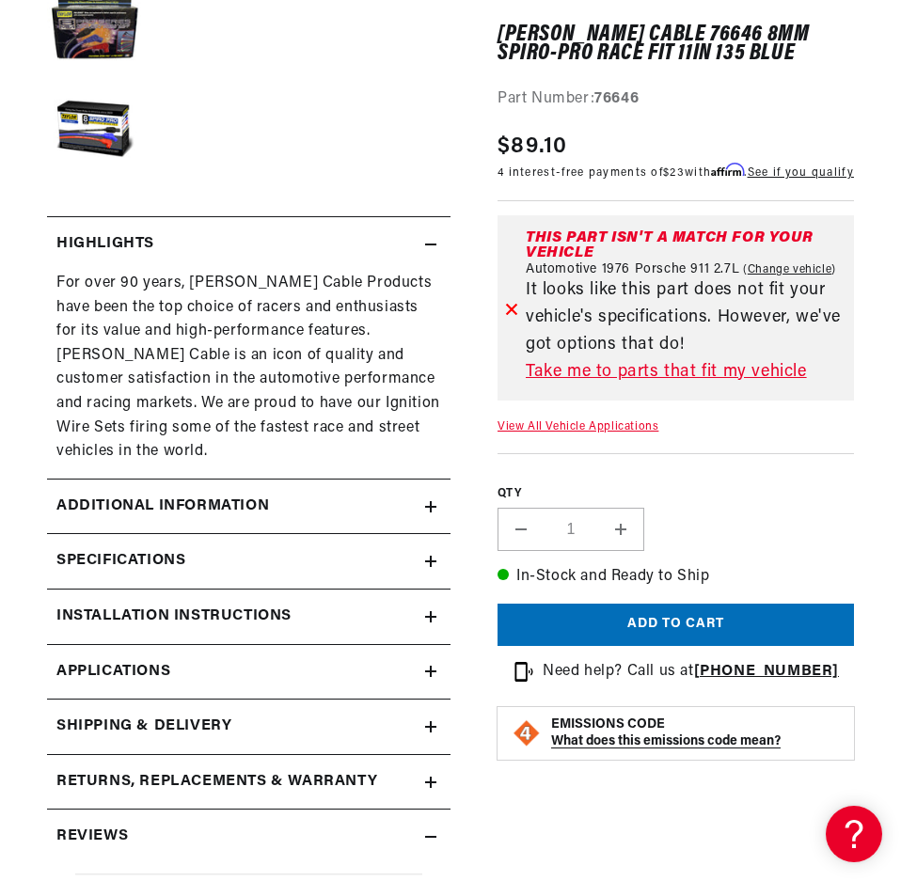
click at [430, 252] on summary "Highlights" at bounding box center [249, 244] width 404 height 55
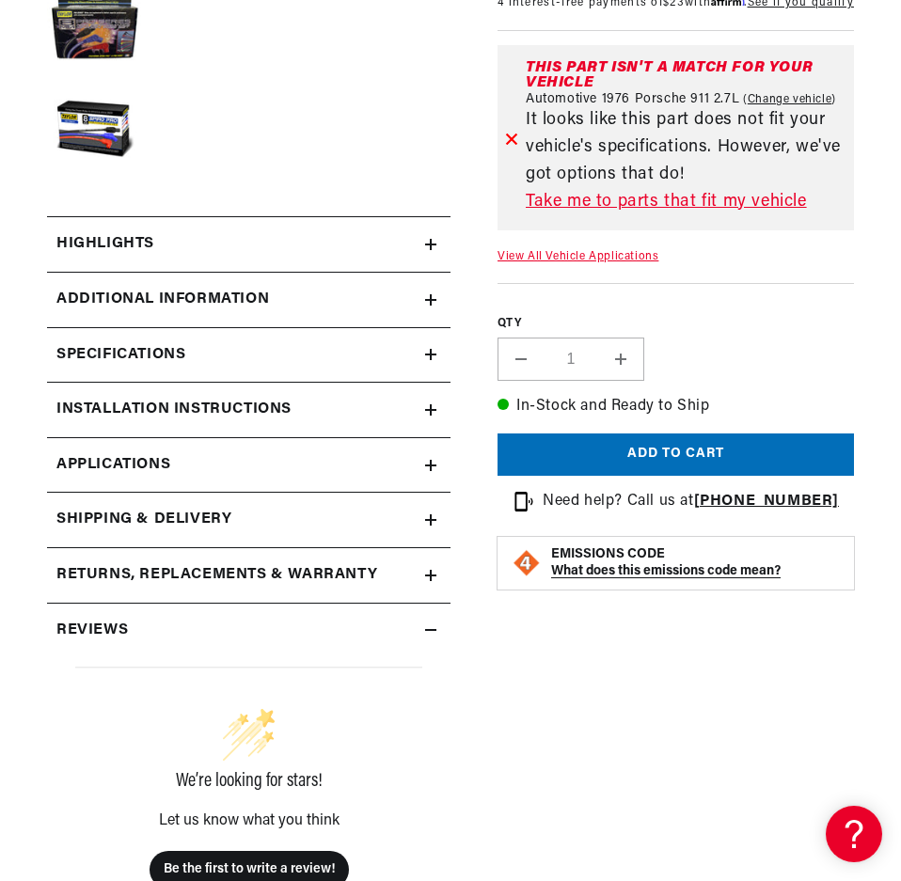
click at [431, 291] on summary "Additional Information" at bounding box center [249, 300] width 404 height 55
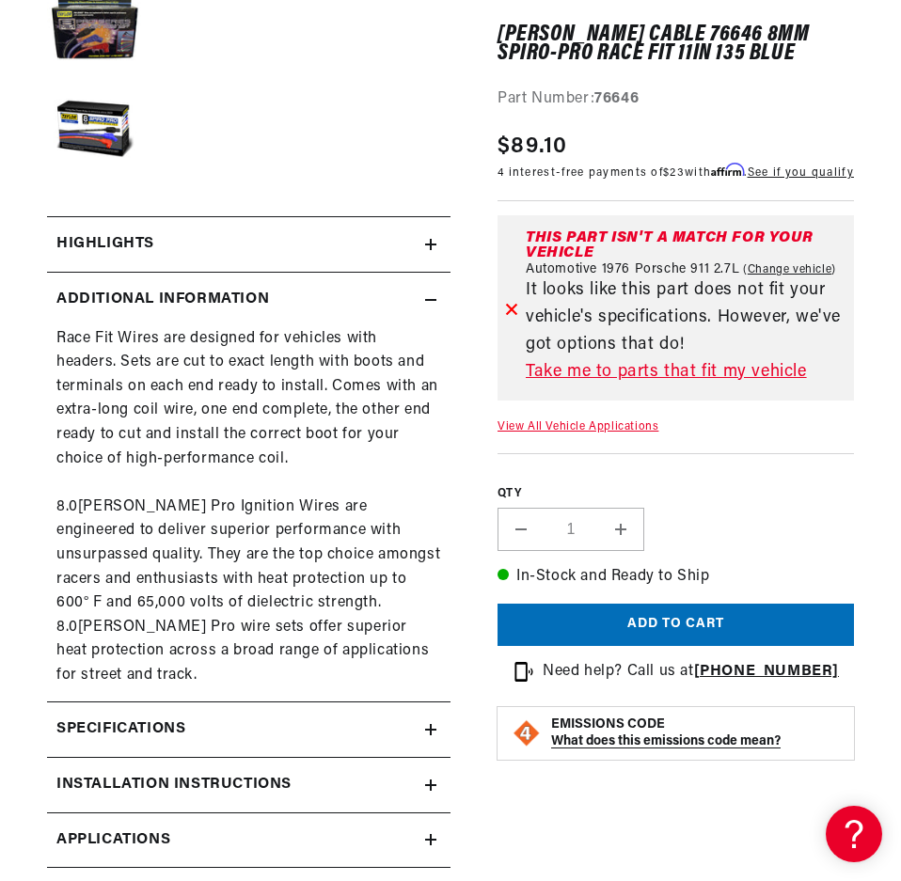
click at [431, 291] on summary "Additional Information" at bounding box center [249, 300] width 404 height 55
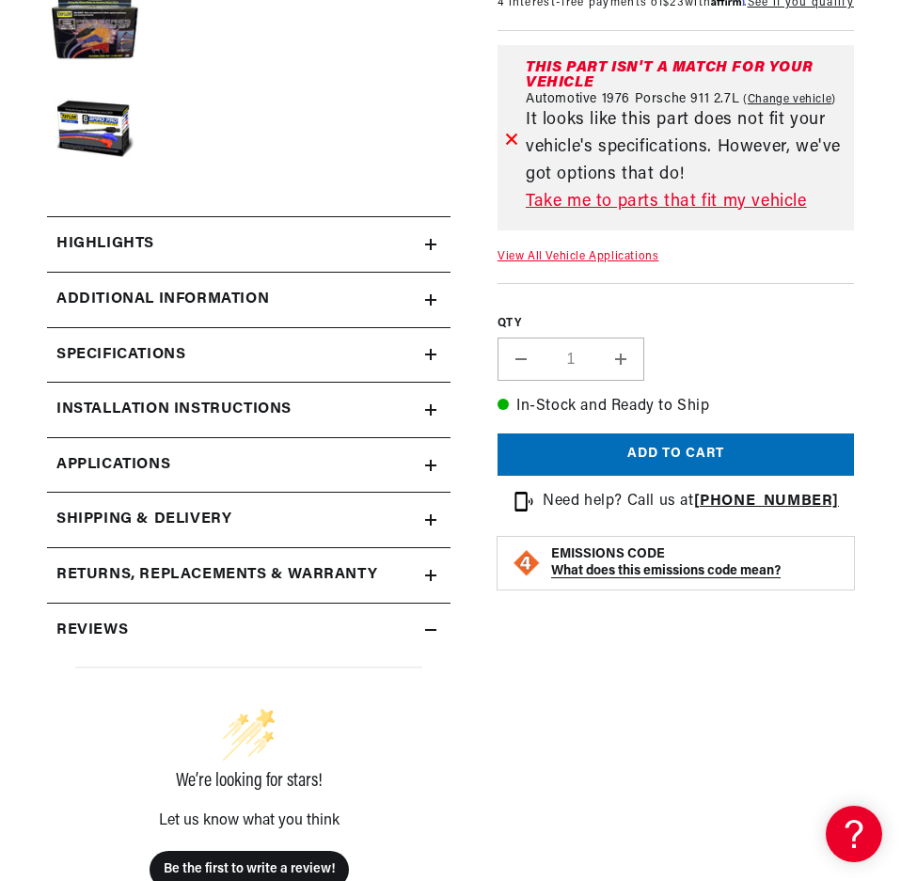
click at [428, 358] on icon at bounding box center [430, 354] width 11 height 11
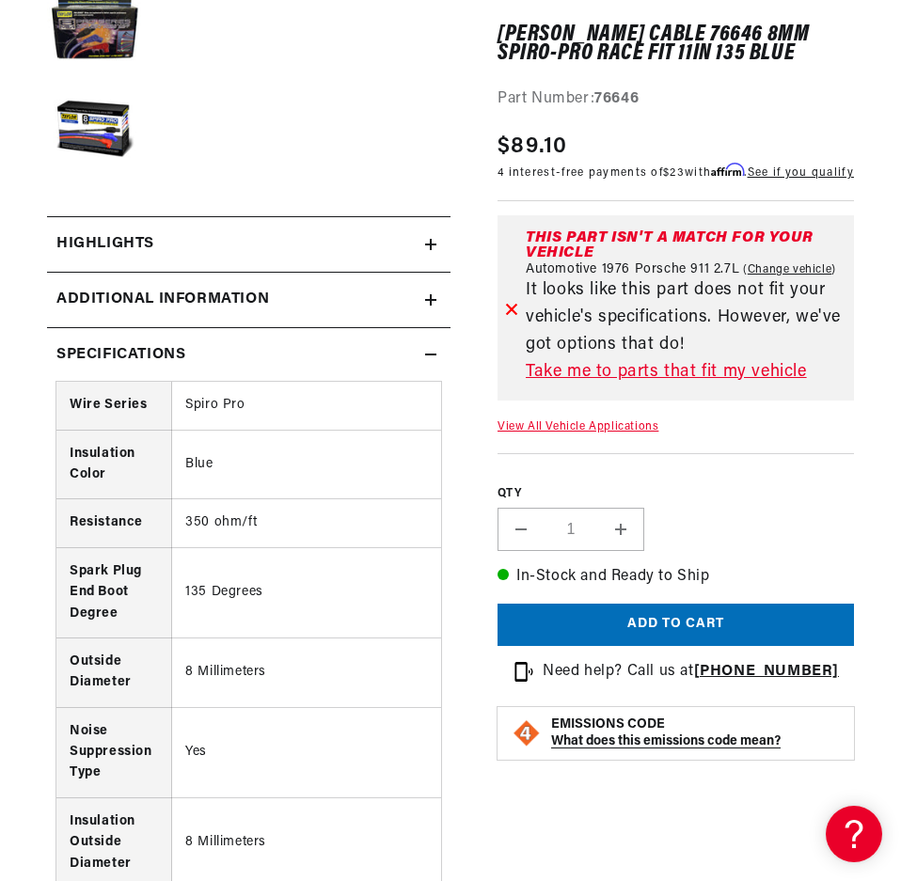
click at [429, 358] on icon at bounding box center [430, 354] width 11 height 11
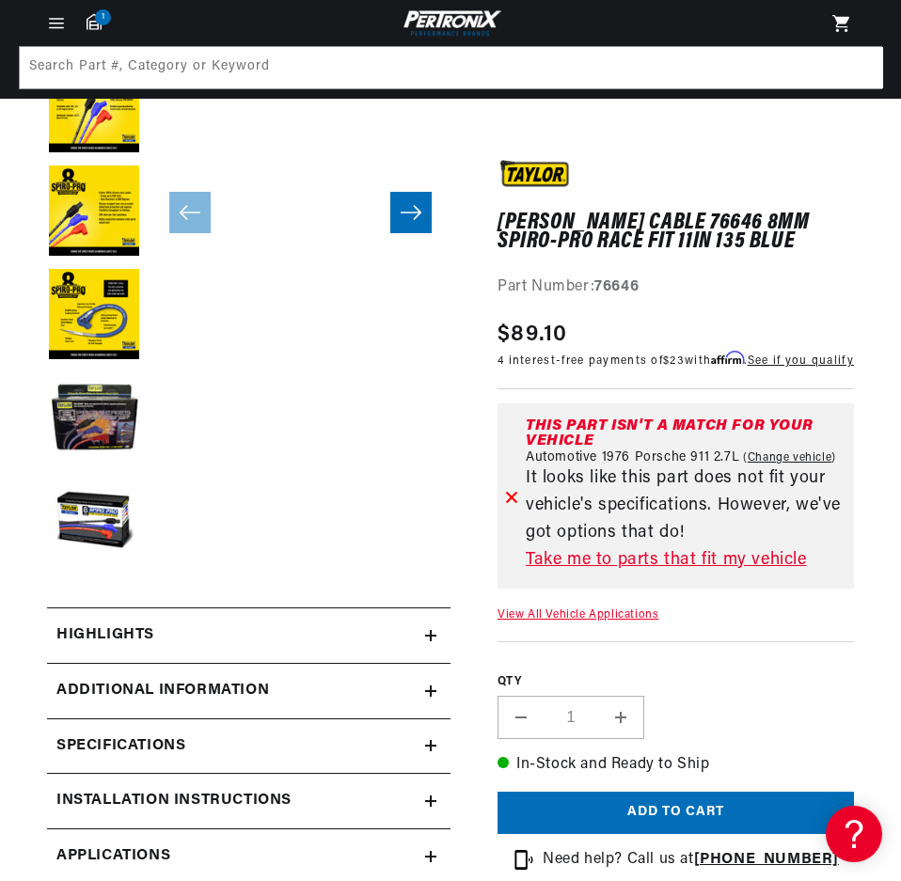
scroll to position [548, 0]
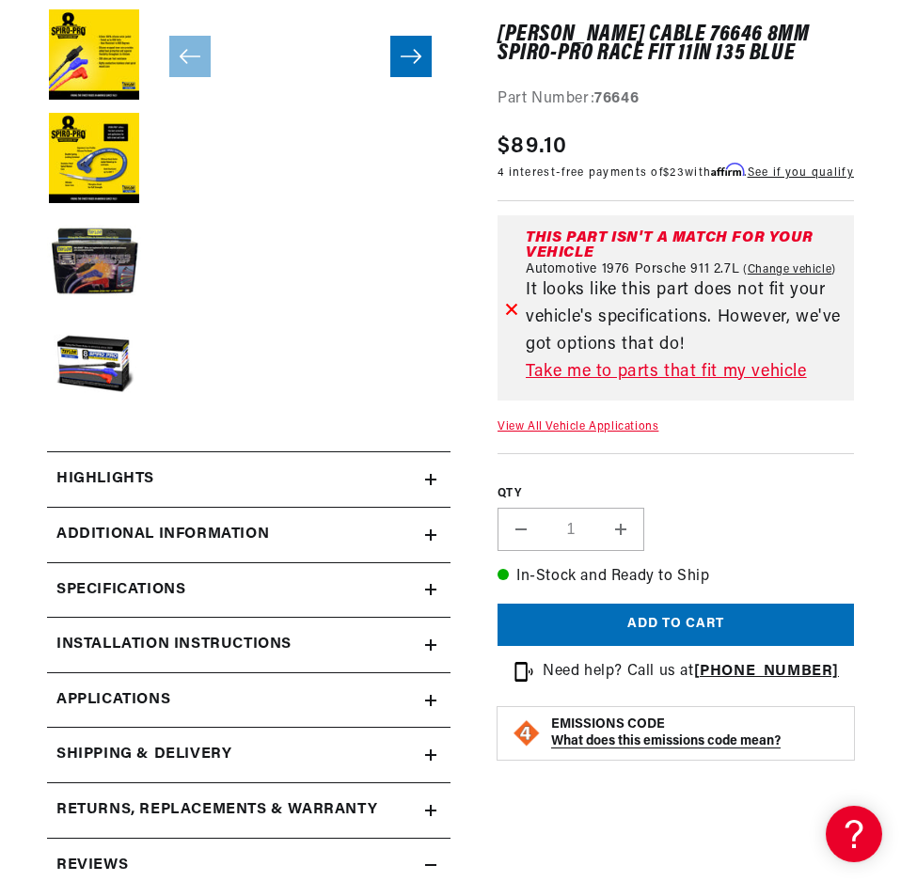
click at [435, 476] on icon at bounding box center [430, 479] width 11 height 11
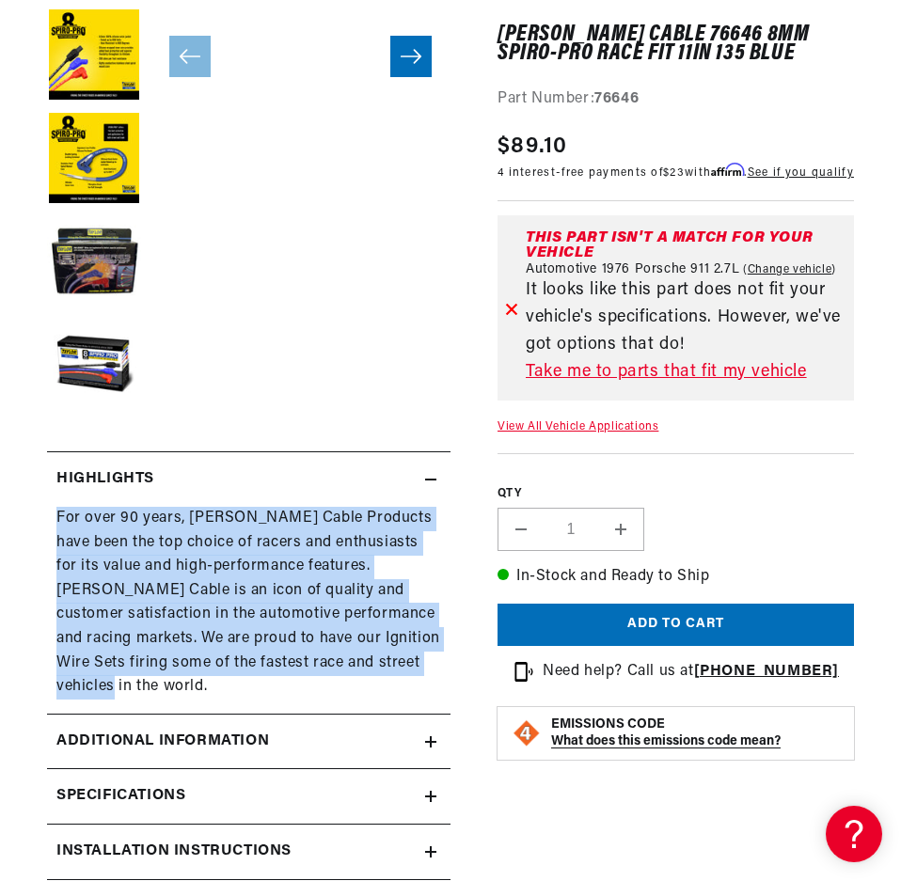
drag, startPoint x: 400, startPoint y: 656, endPoint x: 55, endPoint y: 509, distance: 374.2
click at [55, 509] on div "For over 90 years, [PERSON_NAME] Cable Products have been the top choice of rac…" at bounding box center [249, 603] width 404 height 193
copy div "For over 90 years, [PERSON_NAME] Cable Products have been the top choice of rac…"
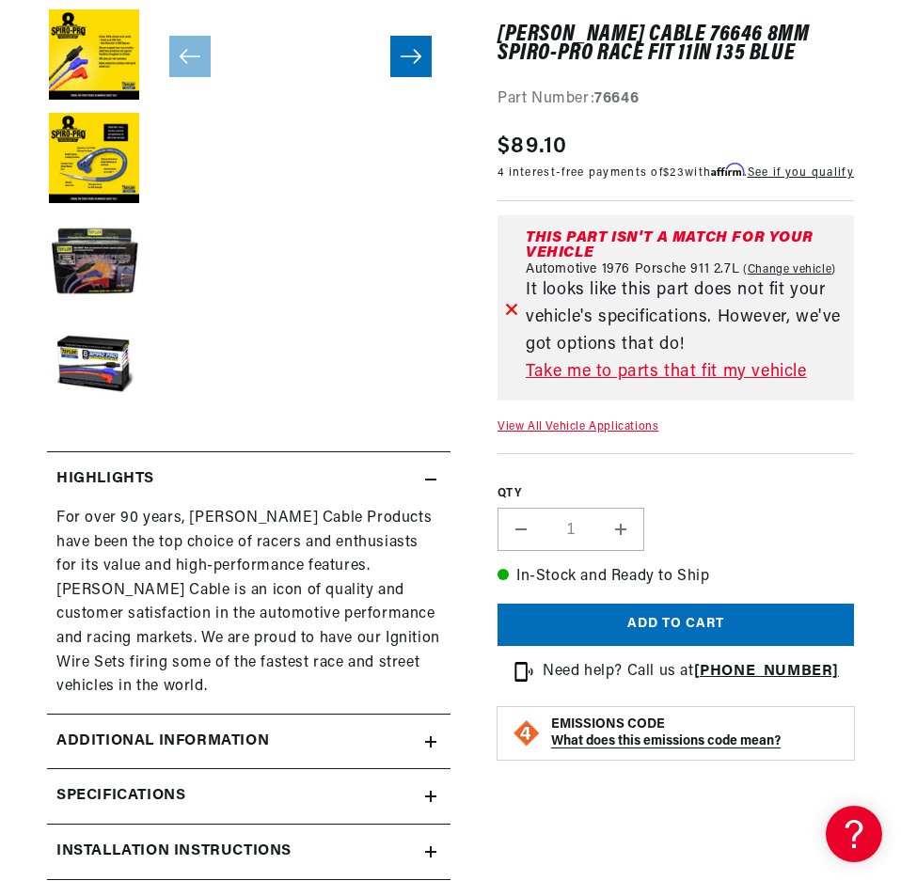
click at [436, 478] on summary "Highlights" at bounding box center [249, 479] width 404 height 55
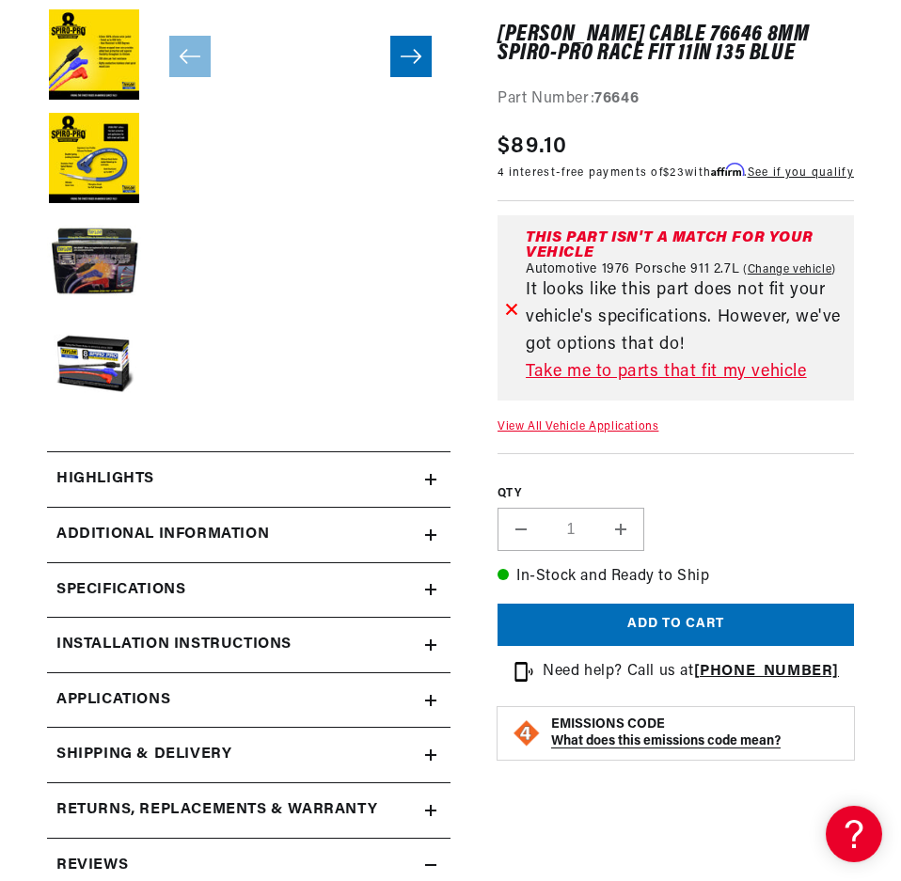
scroll to position [0, 732]
click at [435, 535] on icon at bounding box center [430, 535] width 11 height 0
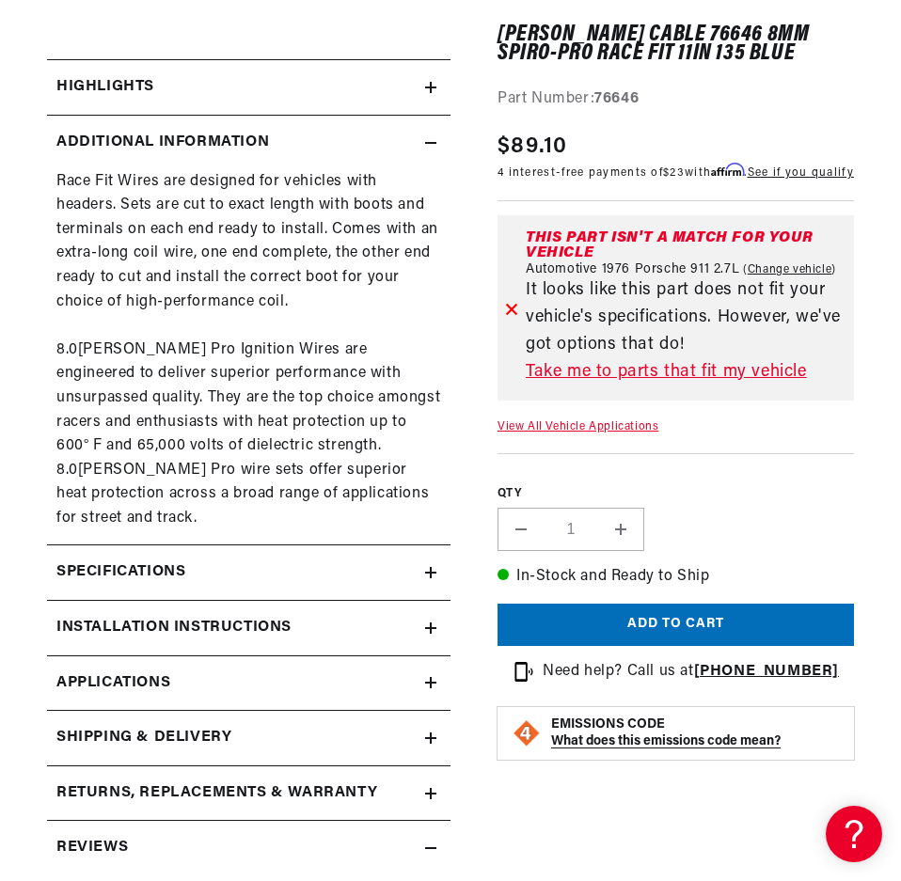
scroll to position [863, 0]
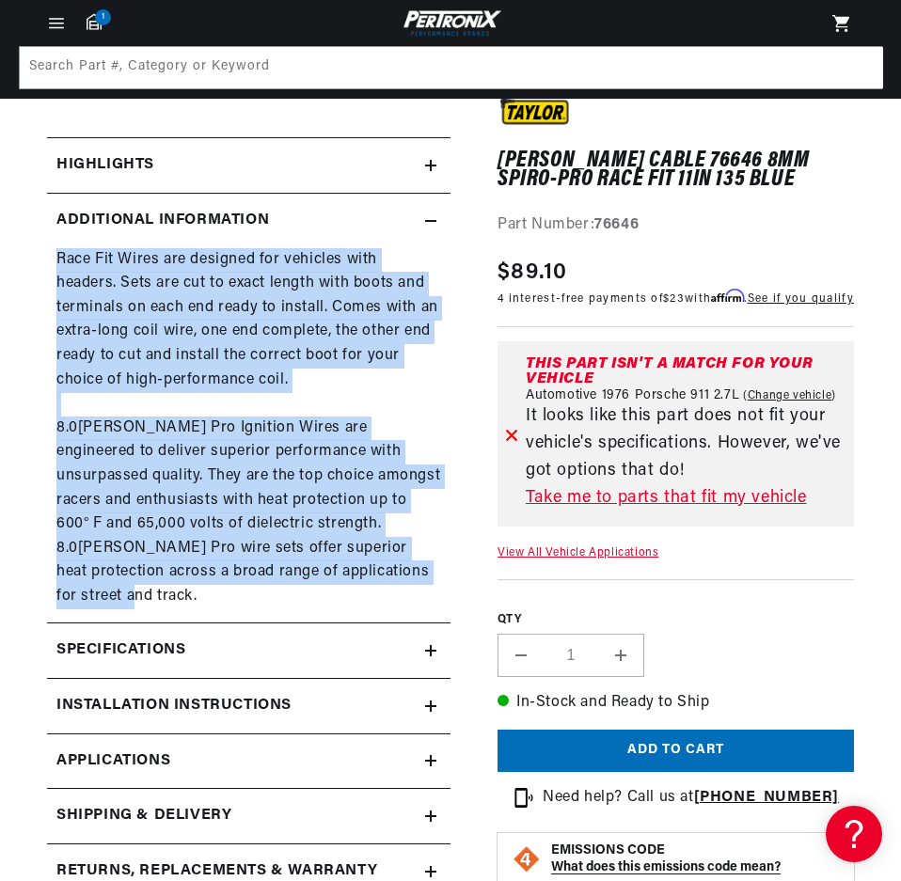
drag, startPoint x: 395, startPoint y: 567, endPoint x: 49, endPoint y: 267, distance: 458.1
click at [49, 267] on div "Race Fit Wires are designed for vehicles with headers. Sets are cut to exact le…" at bounding box center [249, 428] width 404 height 361
copy div "Race Fit Wires are designed for vehicles with headers. Sets are cut to exact le…"
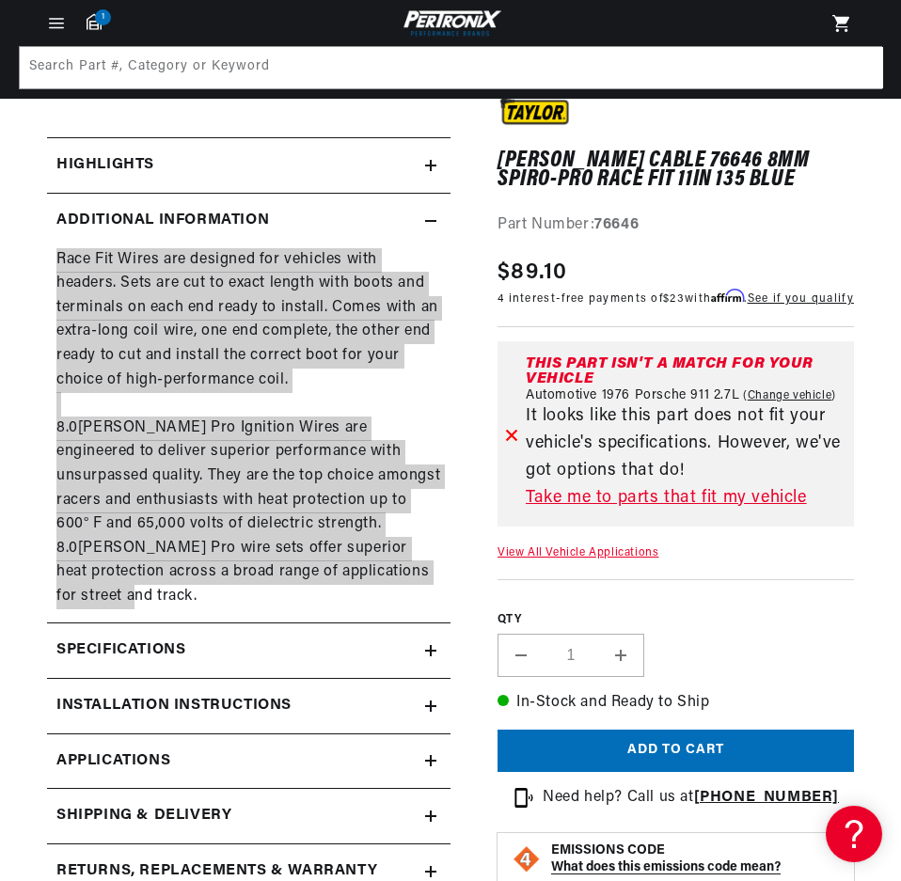
scroll to position [0, 1464]
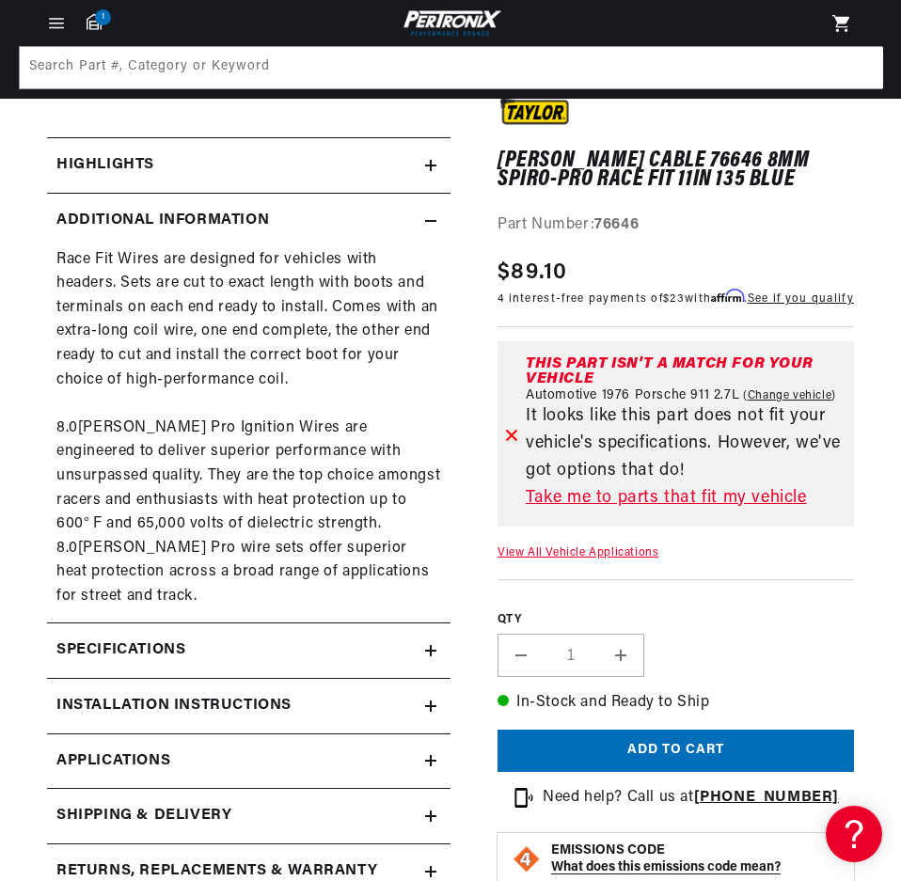
click at [425, 215] on icon at bounding box center [430, 220] width 11 height 11
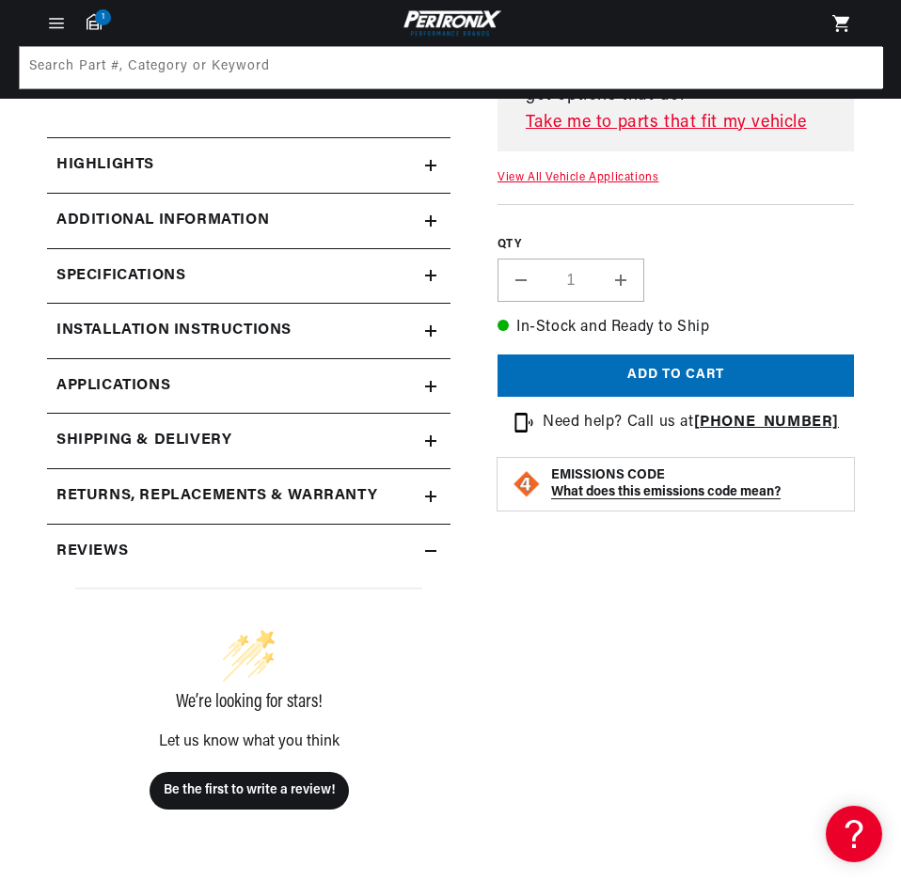
click at [434, 284] on summary "Specifications" at bounding box center [249, 276] width 404 height 55
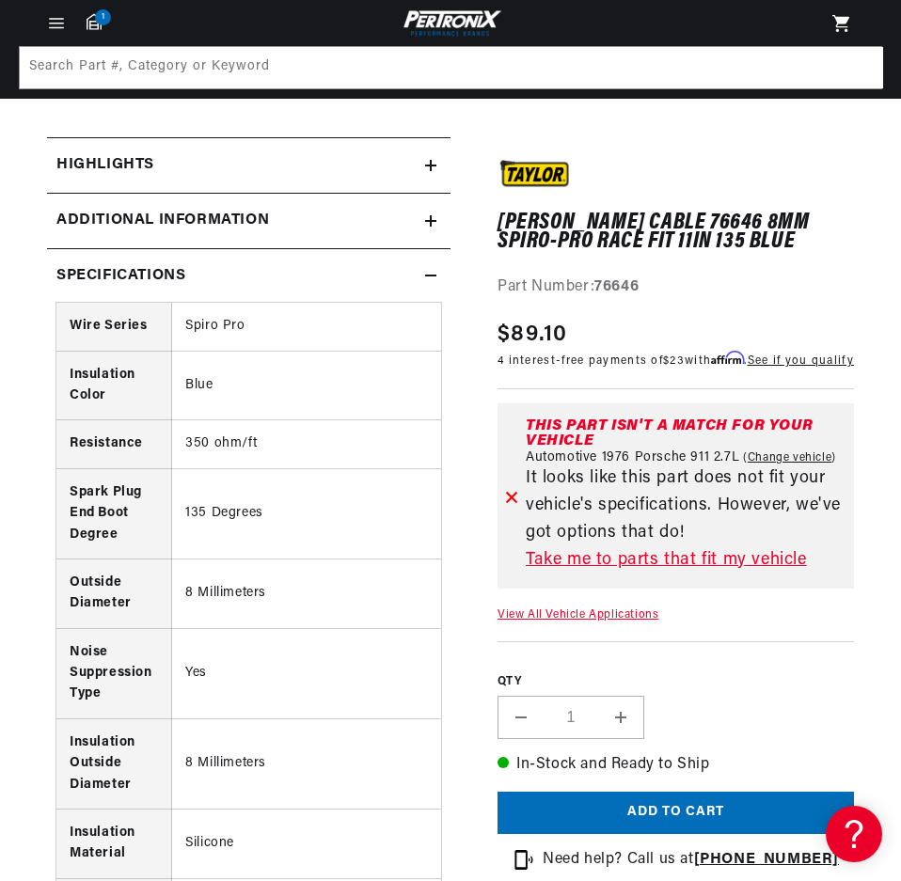
click at [433, 282] on summary "Specifications" at bounding box center [249, 276] width 404 height 55
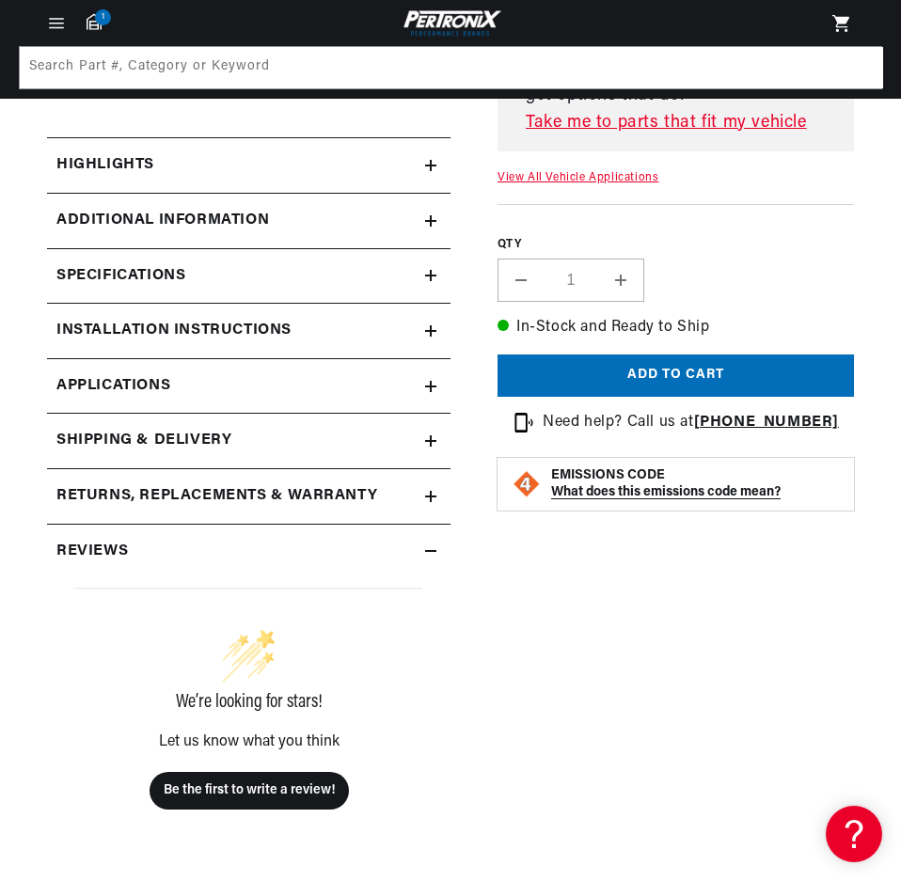
click at [430, 331] on icon at bounding box center [430, 331] width 11 height 0
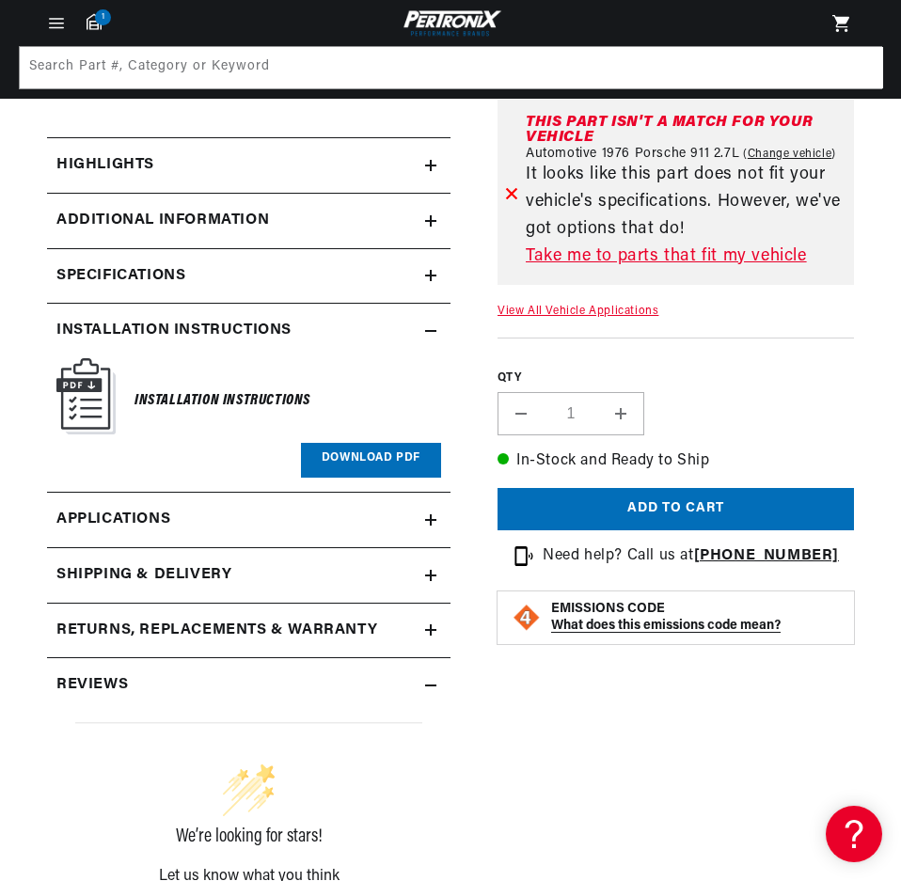
click at [430, 331] on icon at bounding box center [430, 331] width 11 height 0
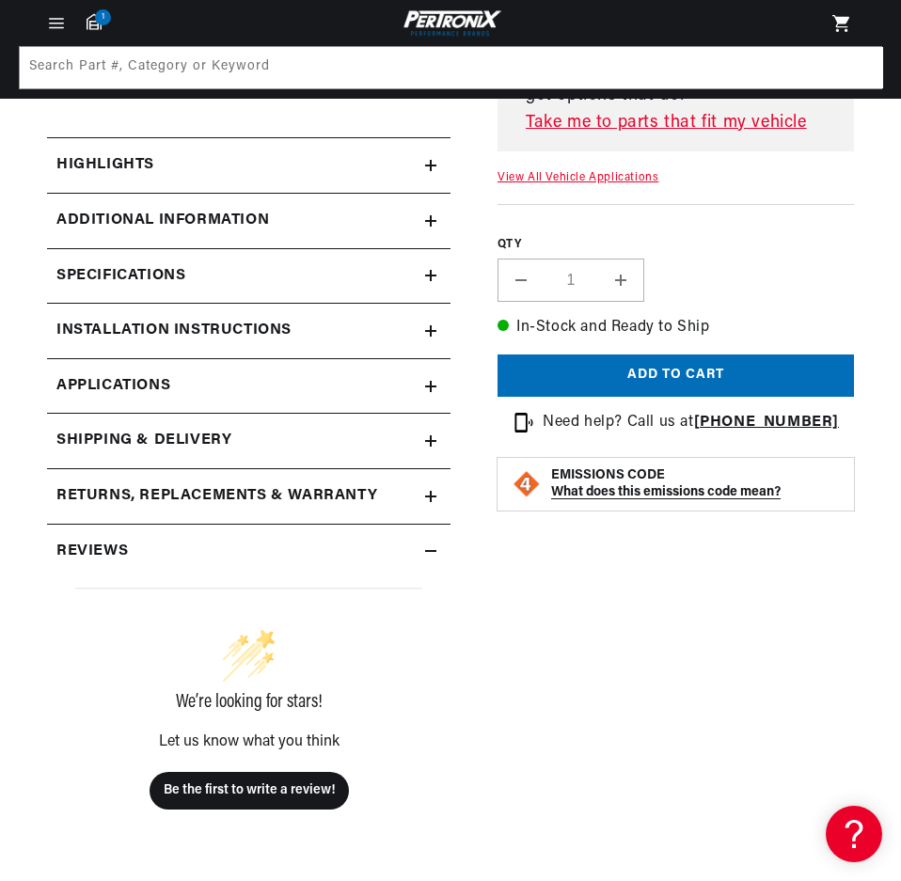
scroll to position [0, 0]
click at [426, 383] on icon at bounding box center [430, 386] width 11 height 11
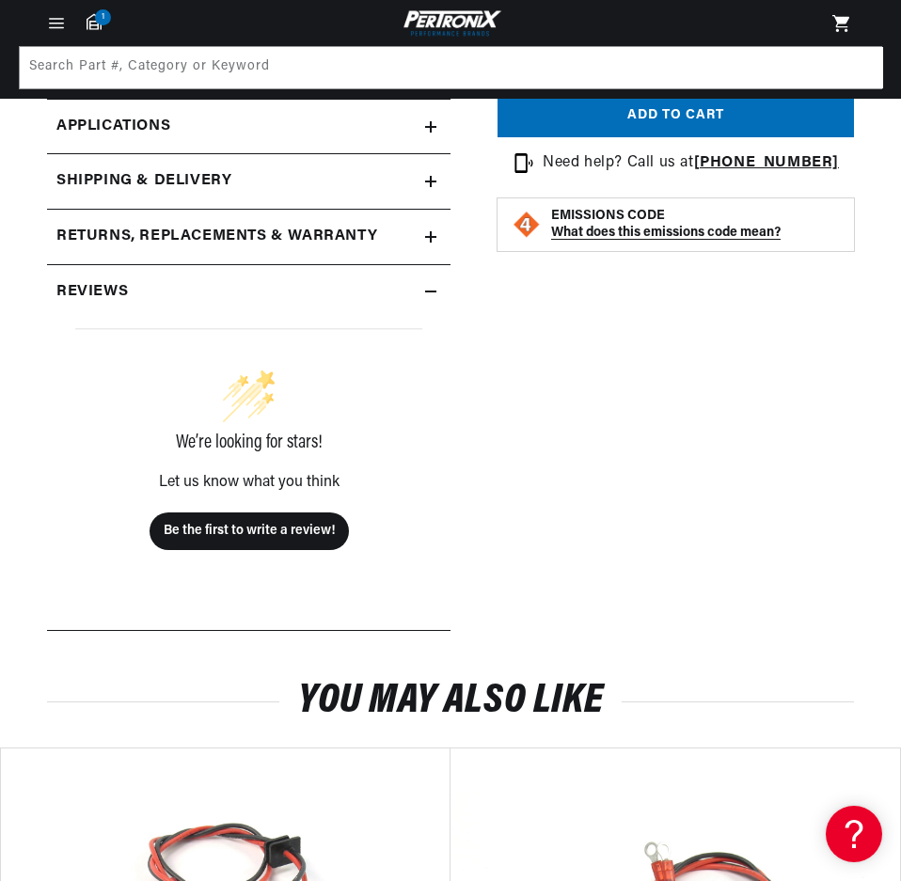
scroll to position [887, 0]
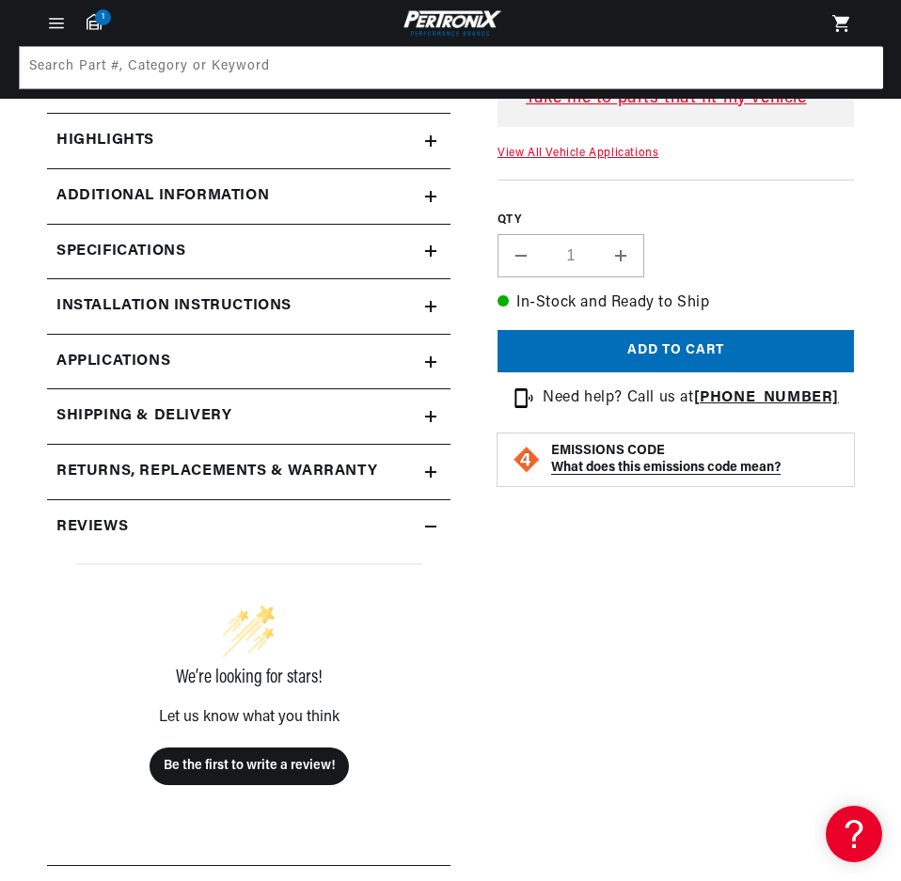
click at [436, 520] on summary "Reviews" at bounding box center [249, 527] width 404 height 55
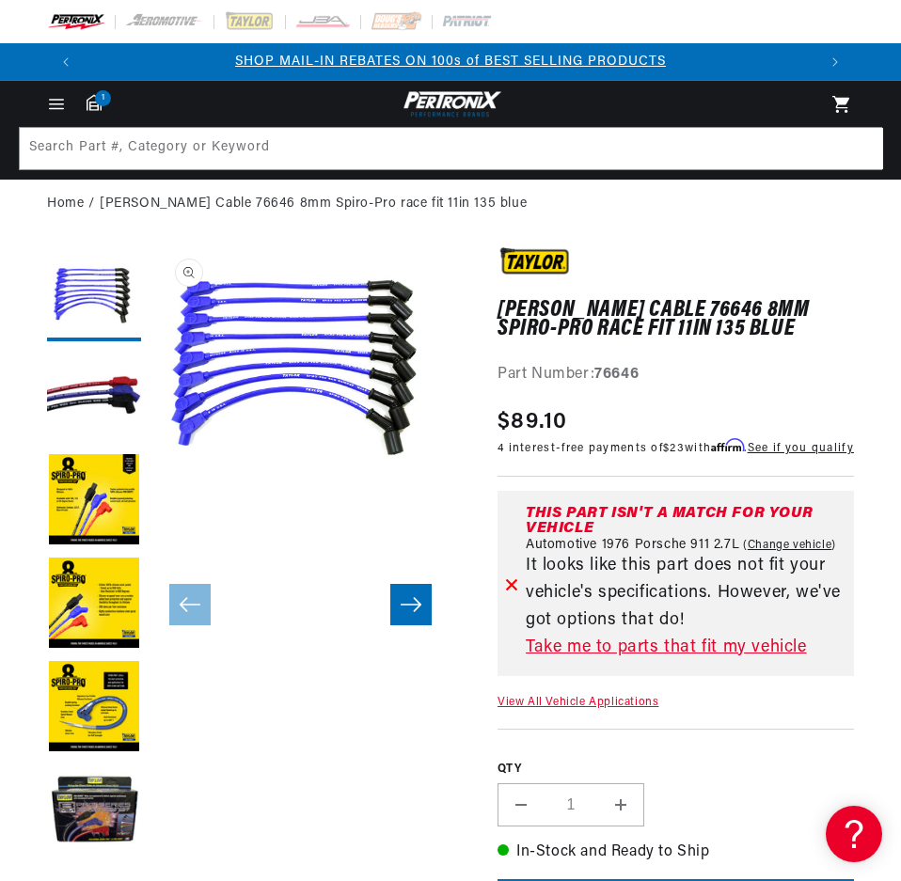
scroll to position [0, 1464]
